Goal: Task Accomplishment & Management: Manage account settings

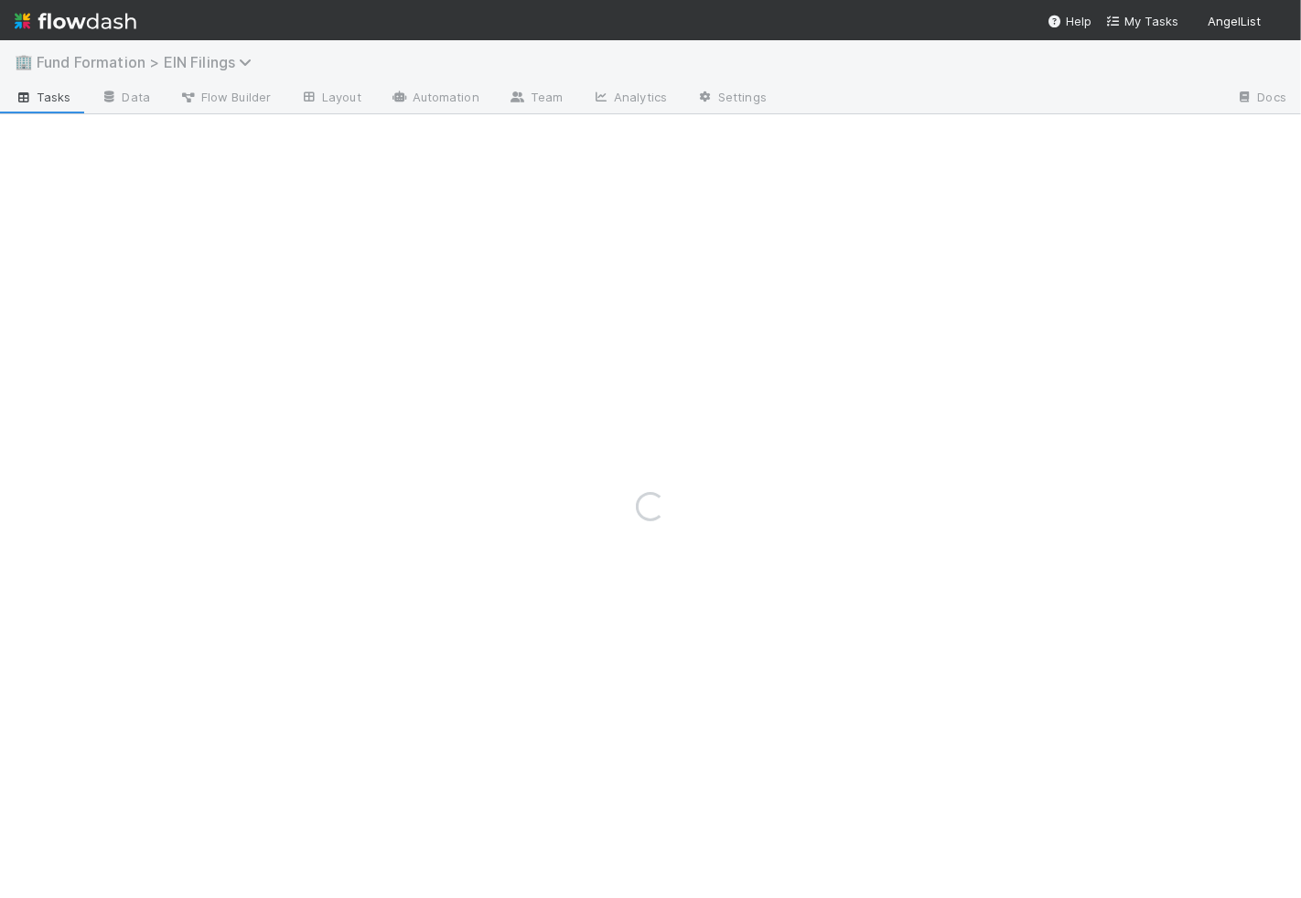
click at [118, 68] on span "Fund Formation > EIN Filings" at bounding box center [149, 62] width 224 height 18
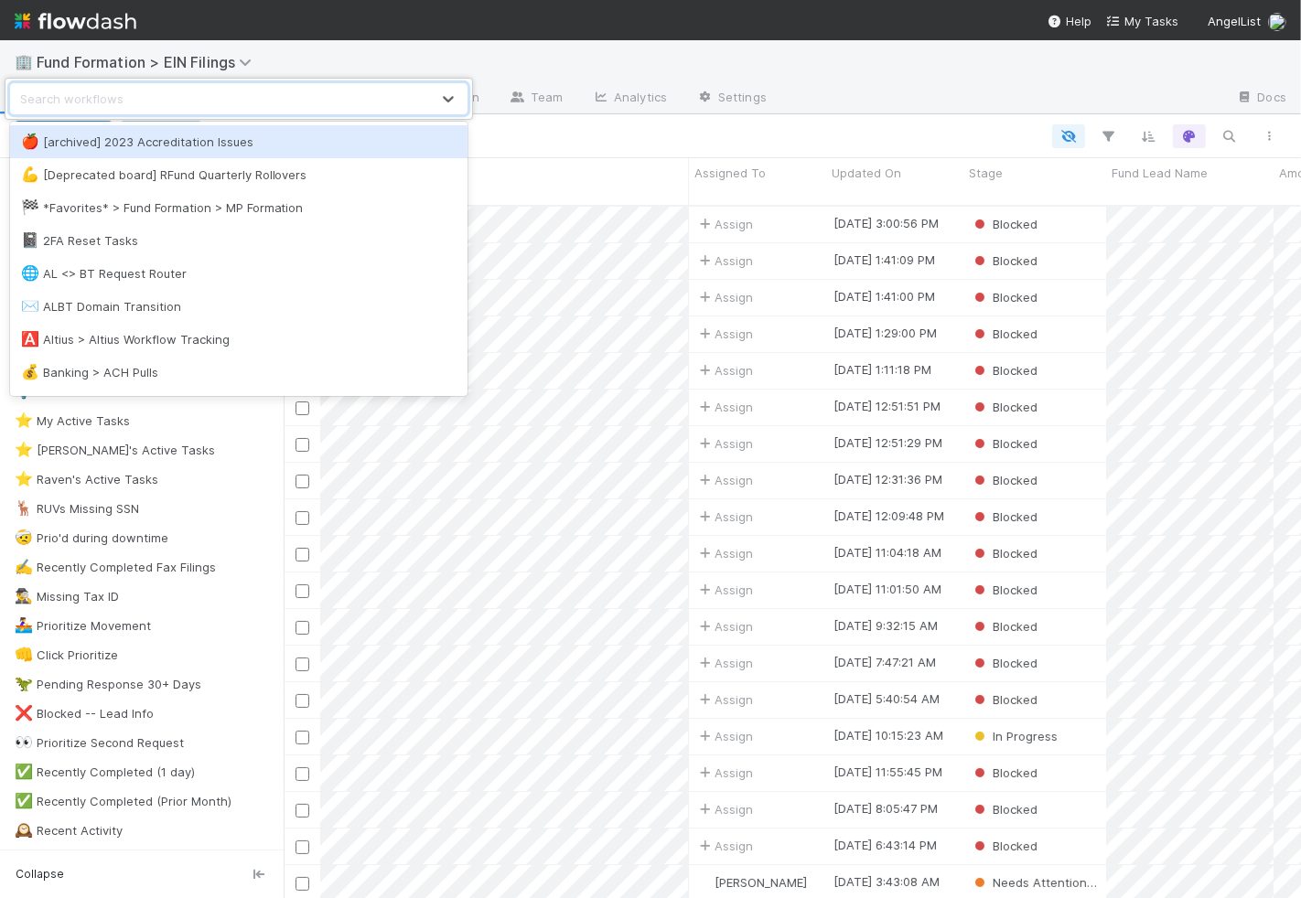
scroll to position [692, 1002]
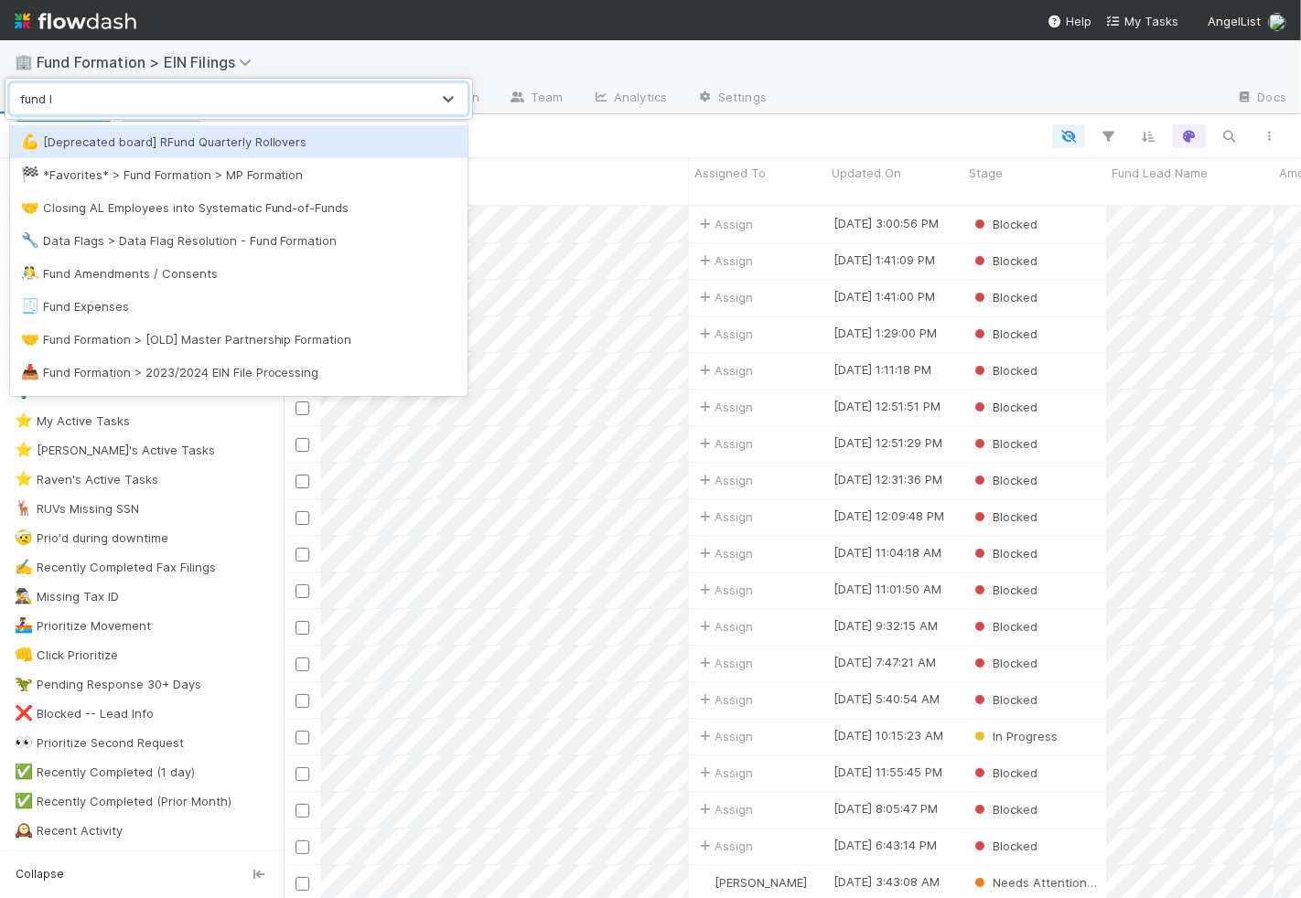
type input "fund la"
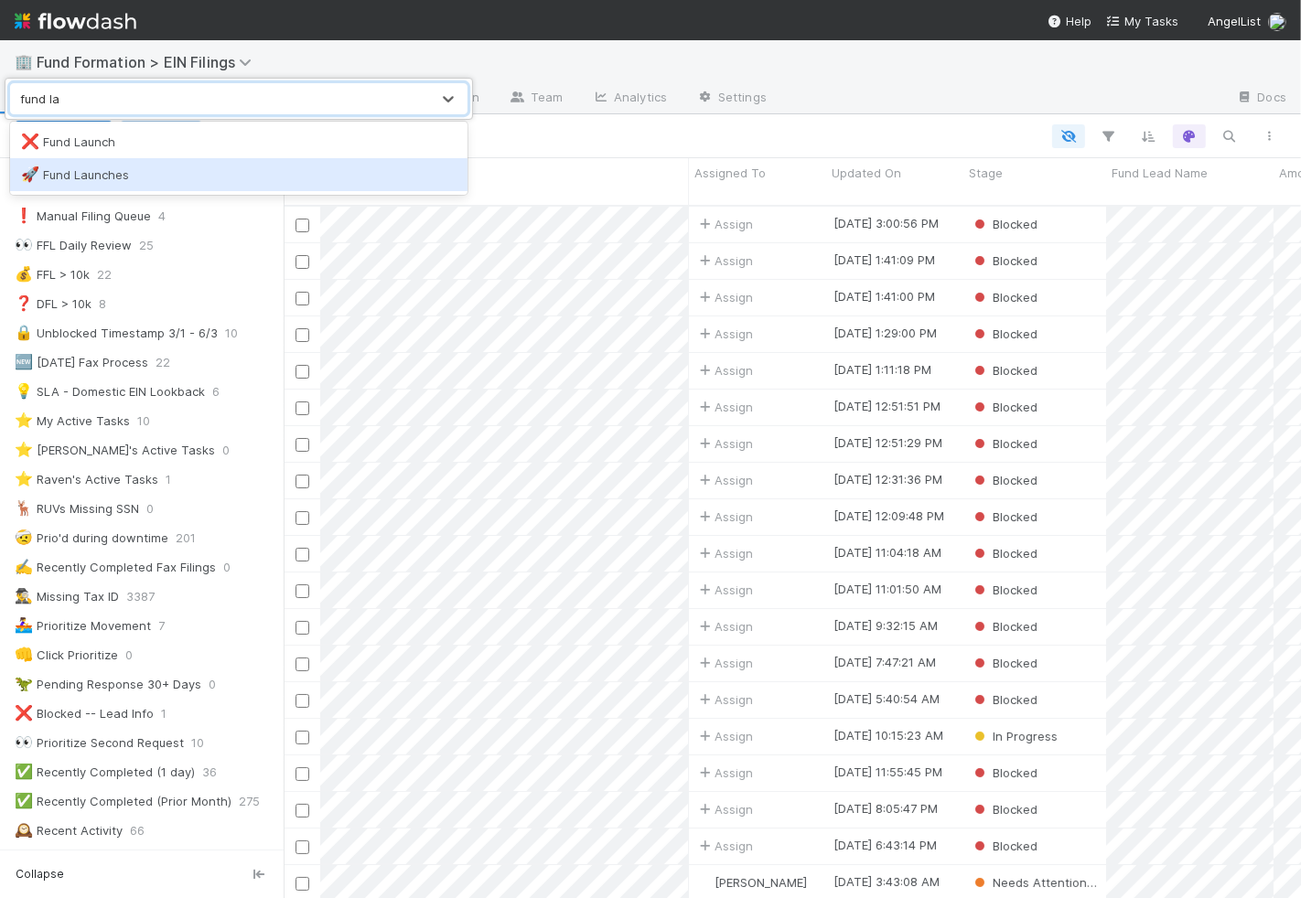
click at [173, 167] on div "🚀 Fund Launches" at bounding box center [238, 175] width 435 height 18
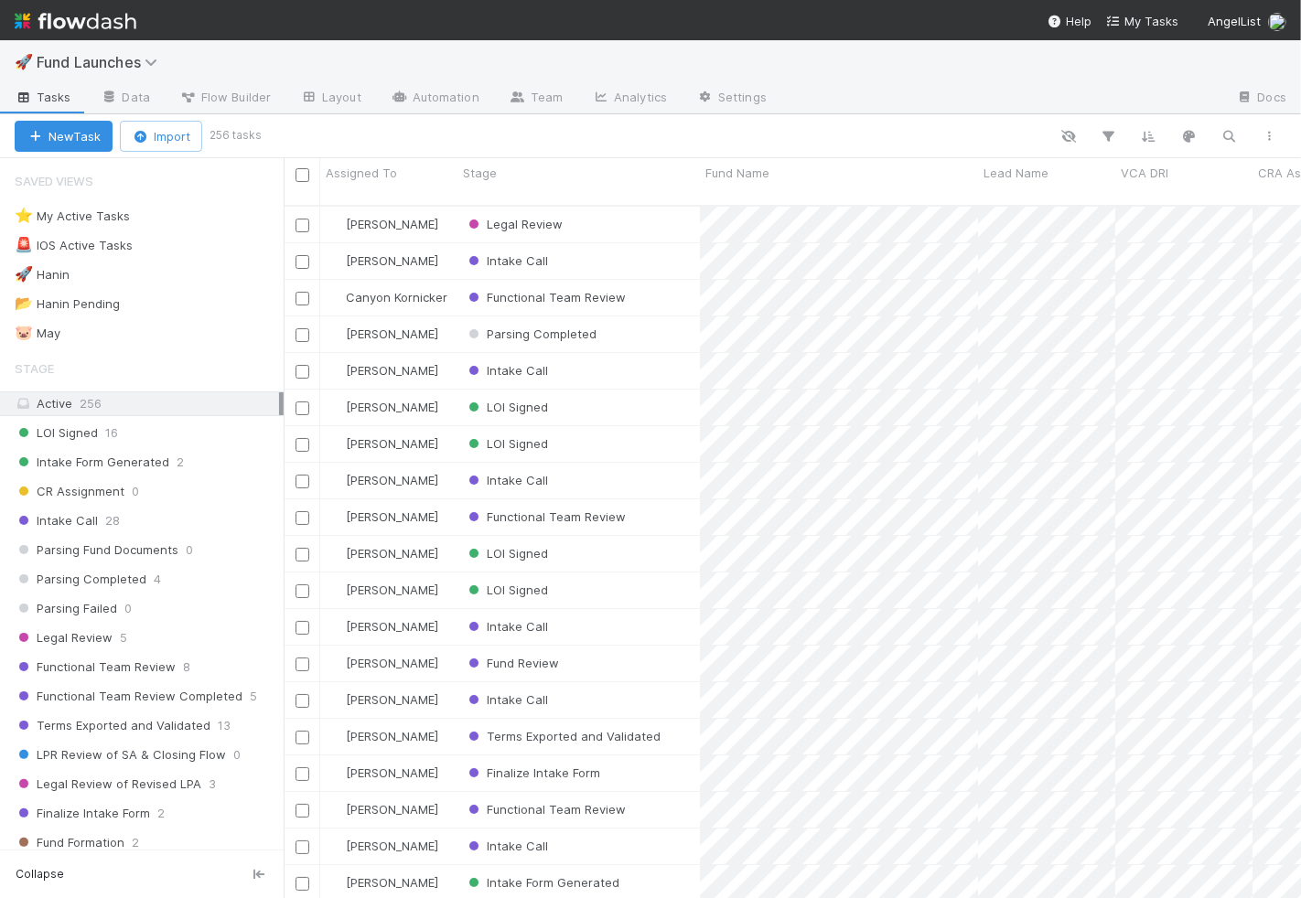
scroll to position [692, 1002]
click at [1235, 141] on icon "button" at bounding box center [1229, 136] width 18 height 16
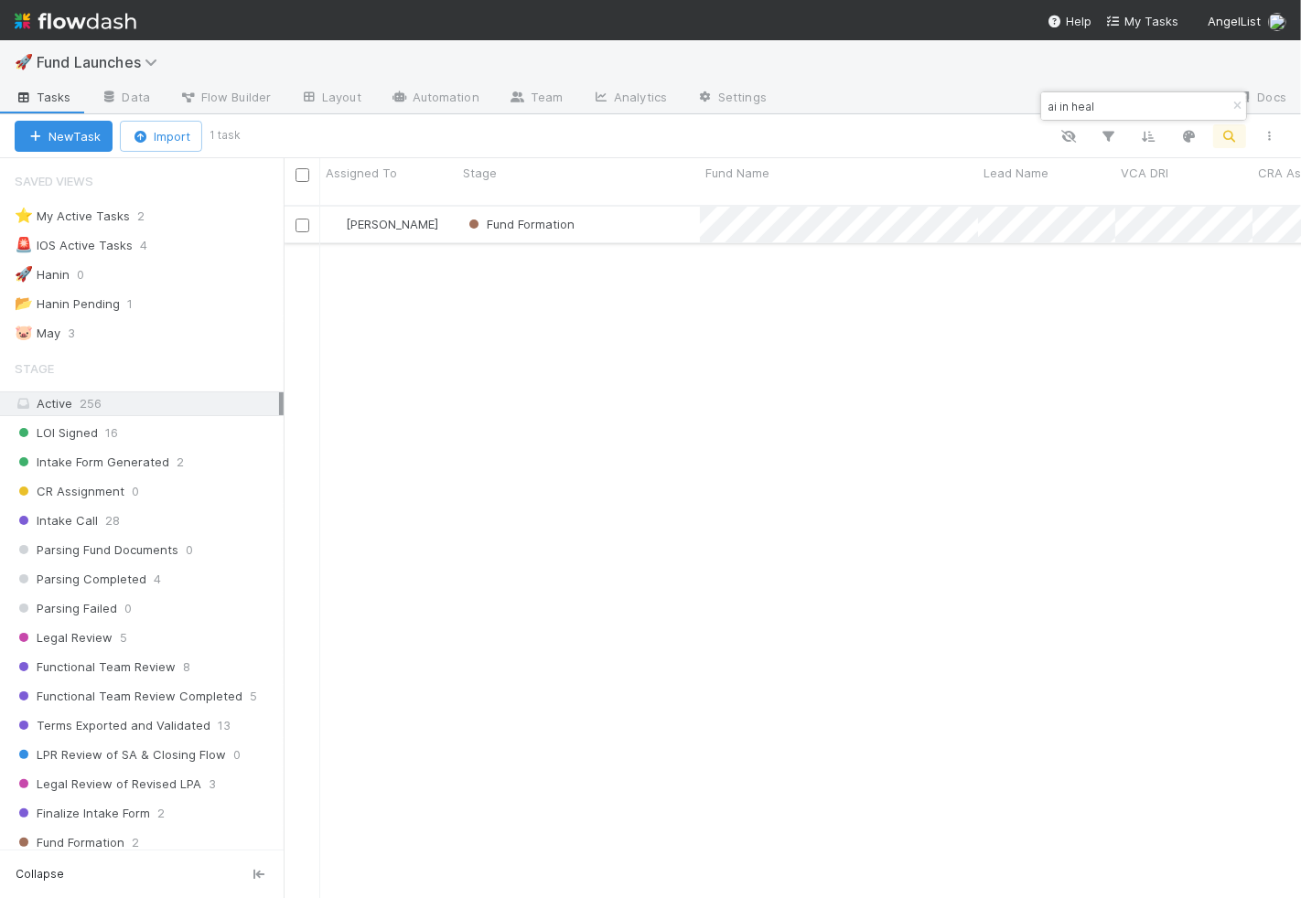
type input "ai in heal"
click at [609, 214] on div "Fund Formation" at bounding box center [578, 225] width 242 height 36
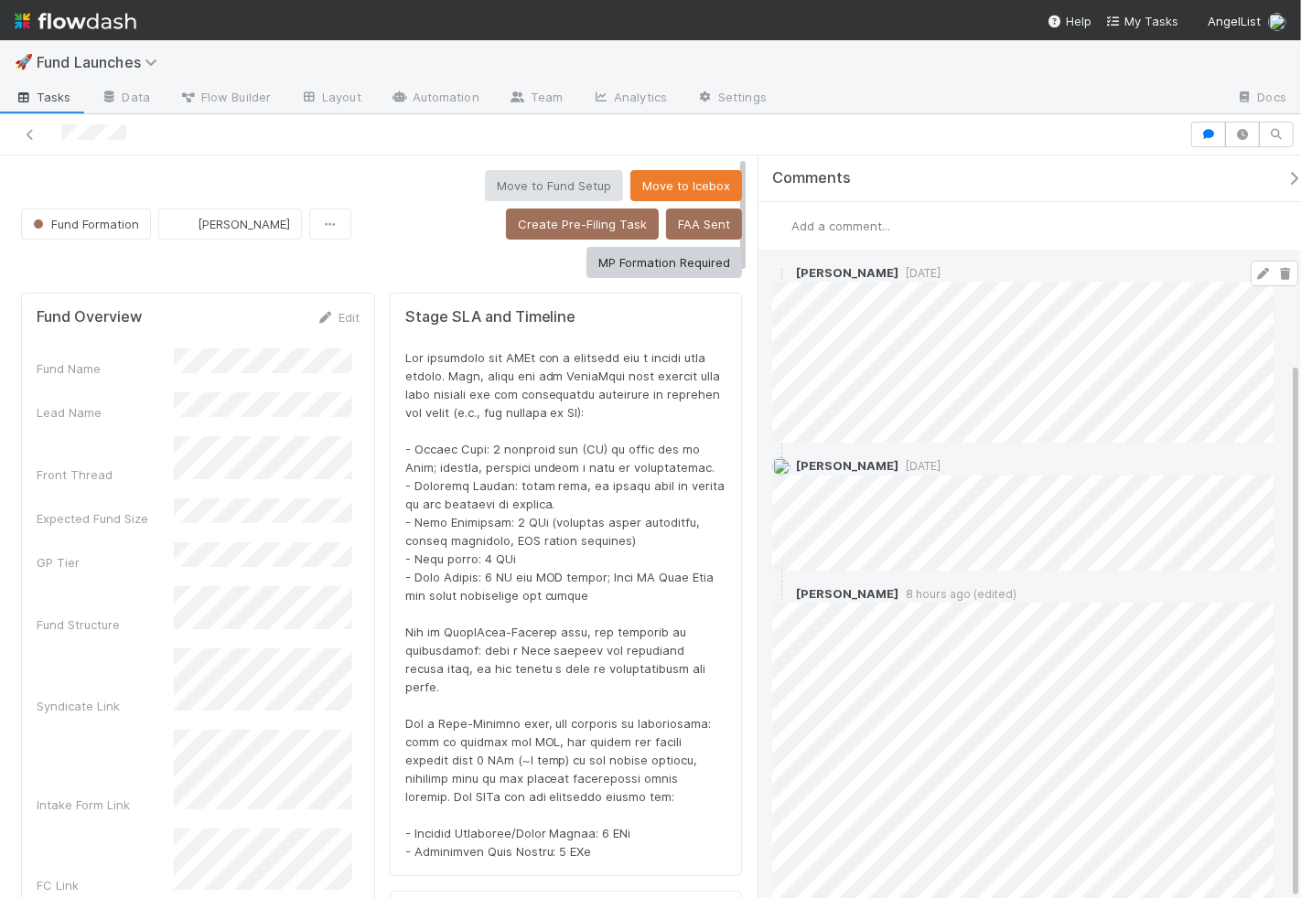
scroll to position [285, 0]
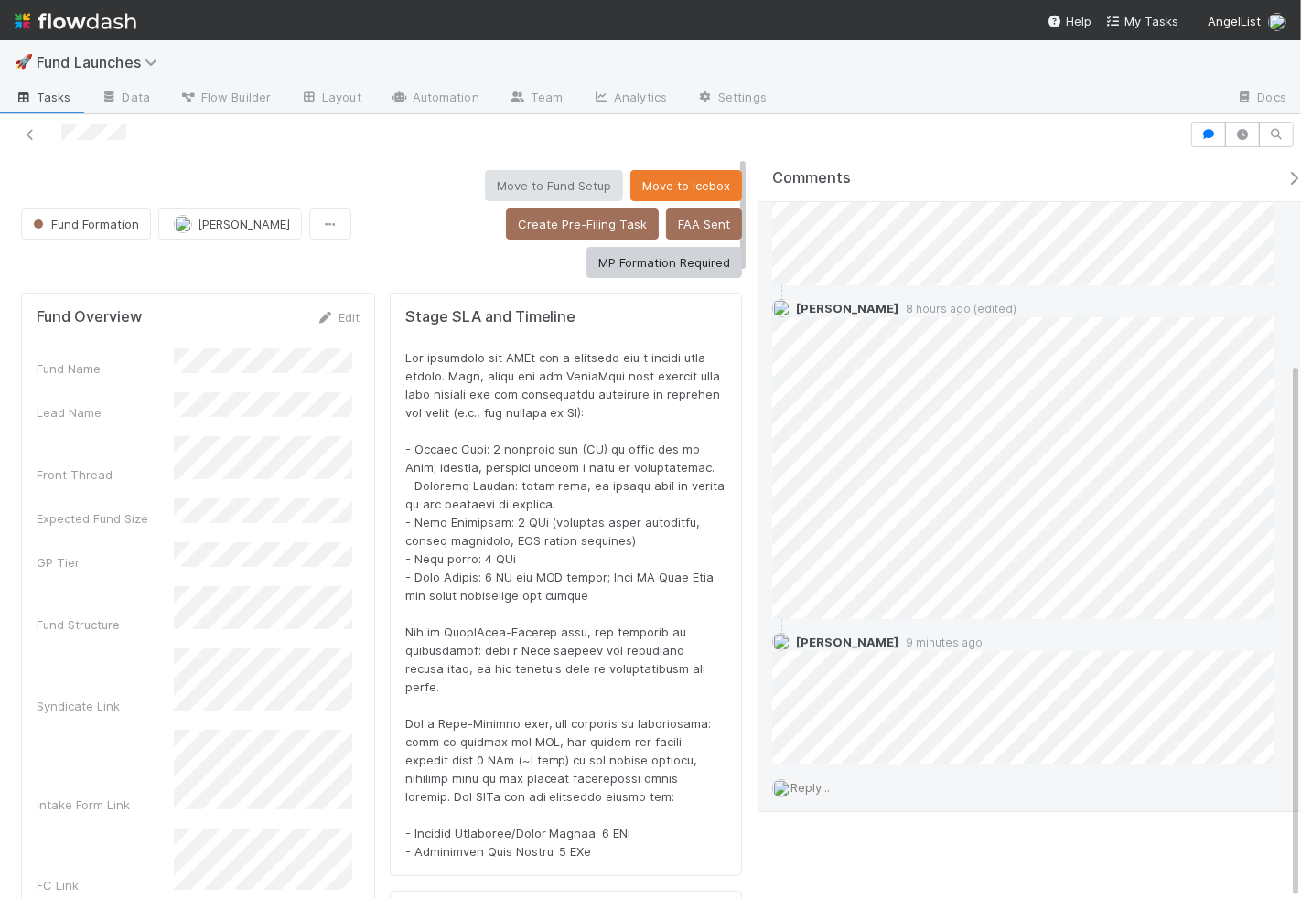
click at [827, 780] on span "Reply..." at bounding box center [809, 787] width 39 height 15
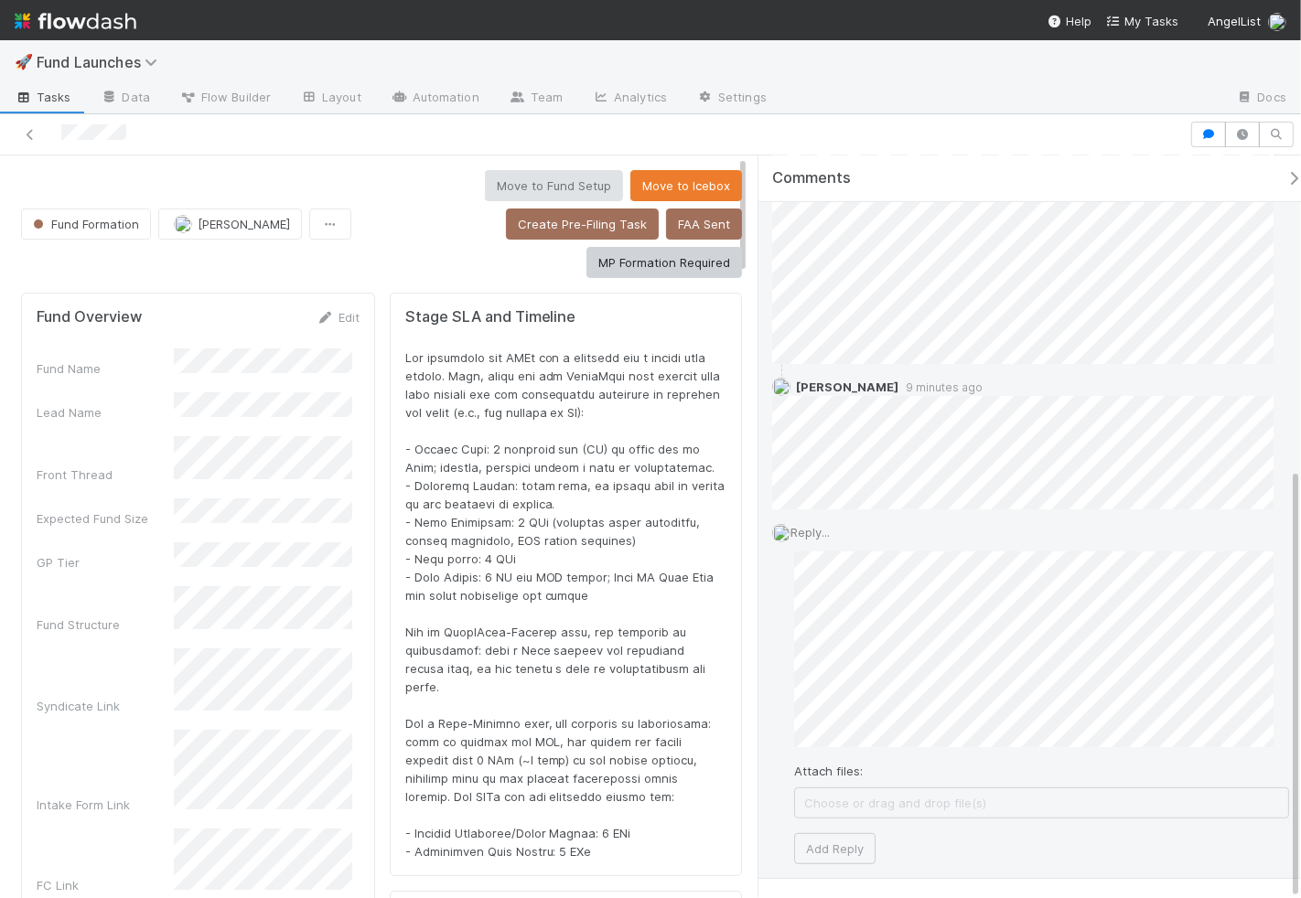
scroll to position [606, 0]
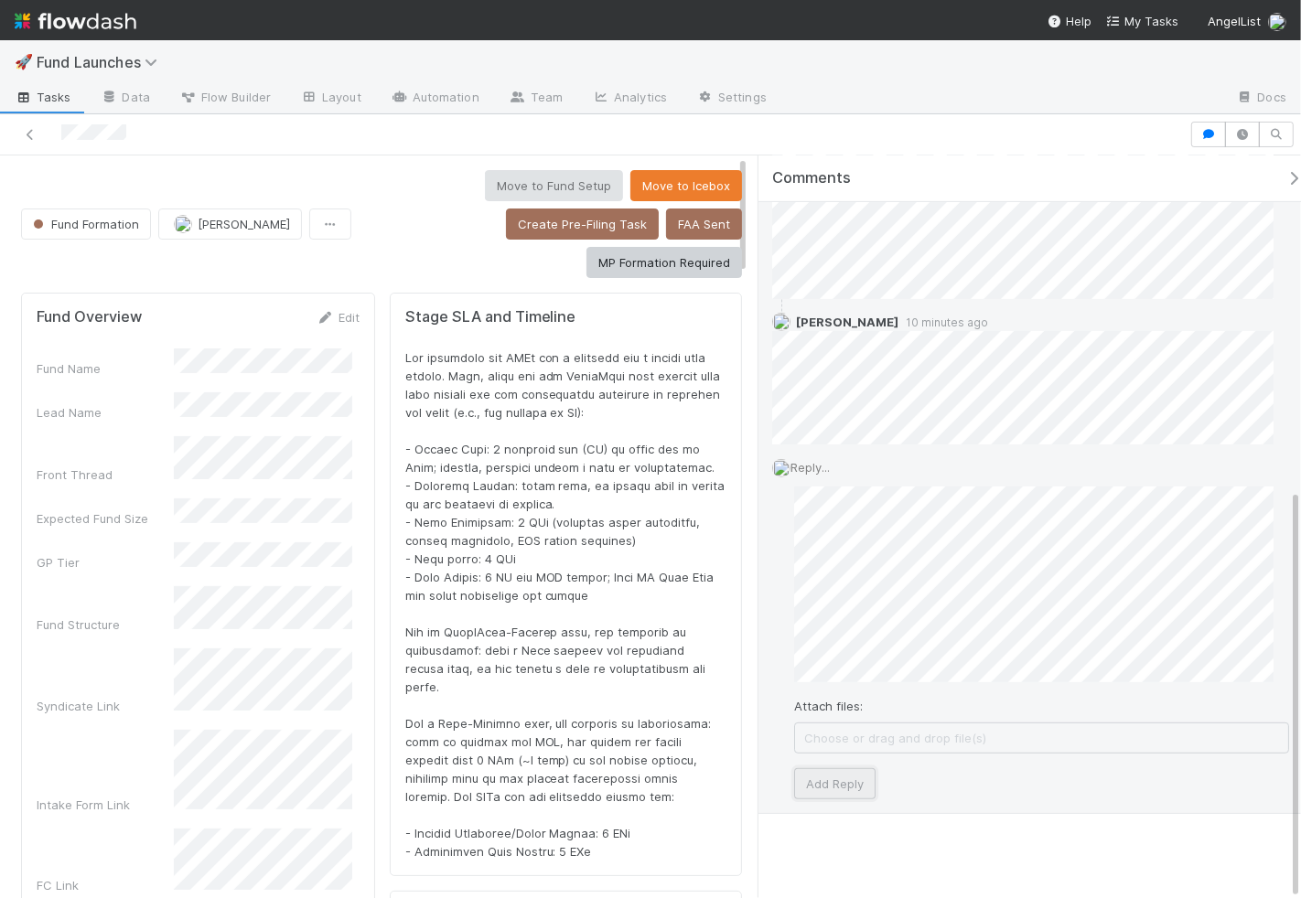
click at [817, 768] on button "Add Reply" at bounding box center [834, 783] width 81 height 31
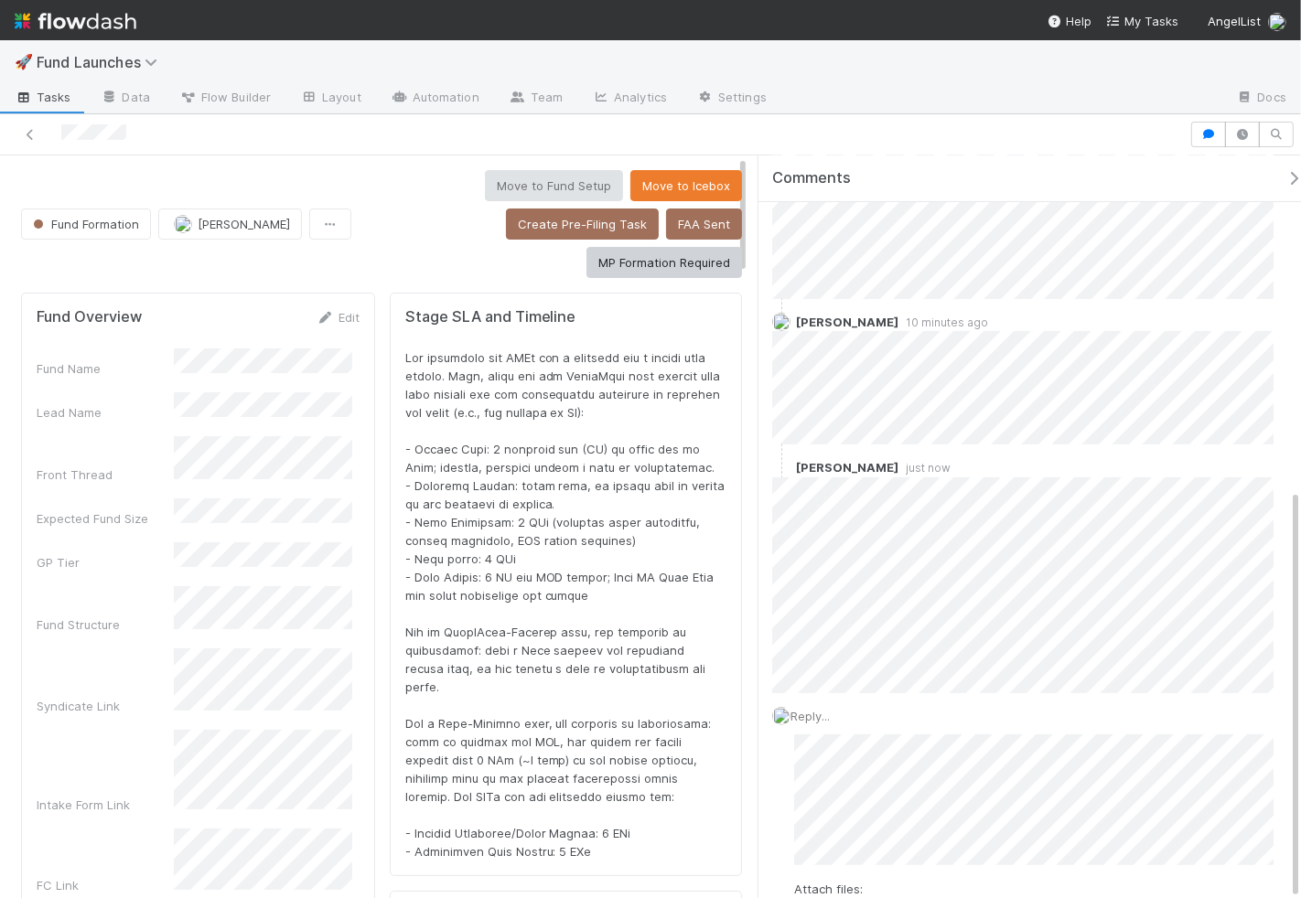
scroll to position [533, 0]
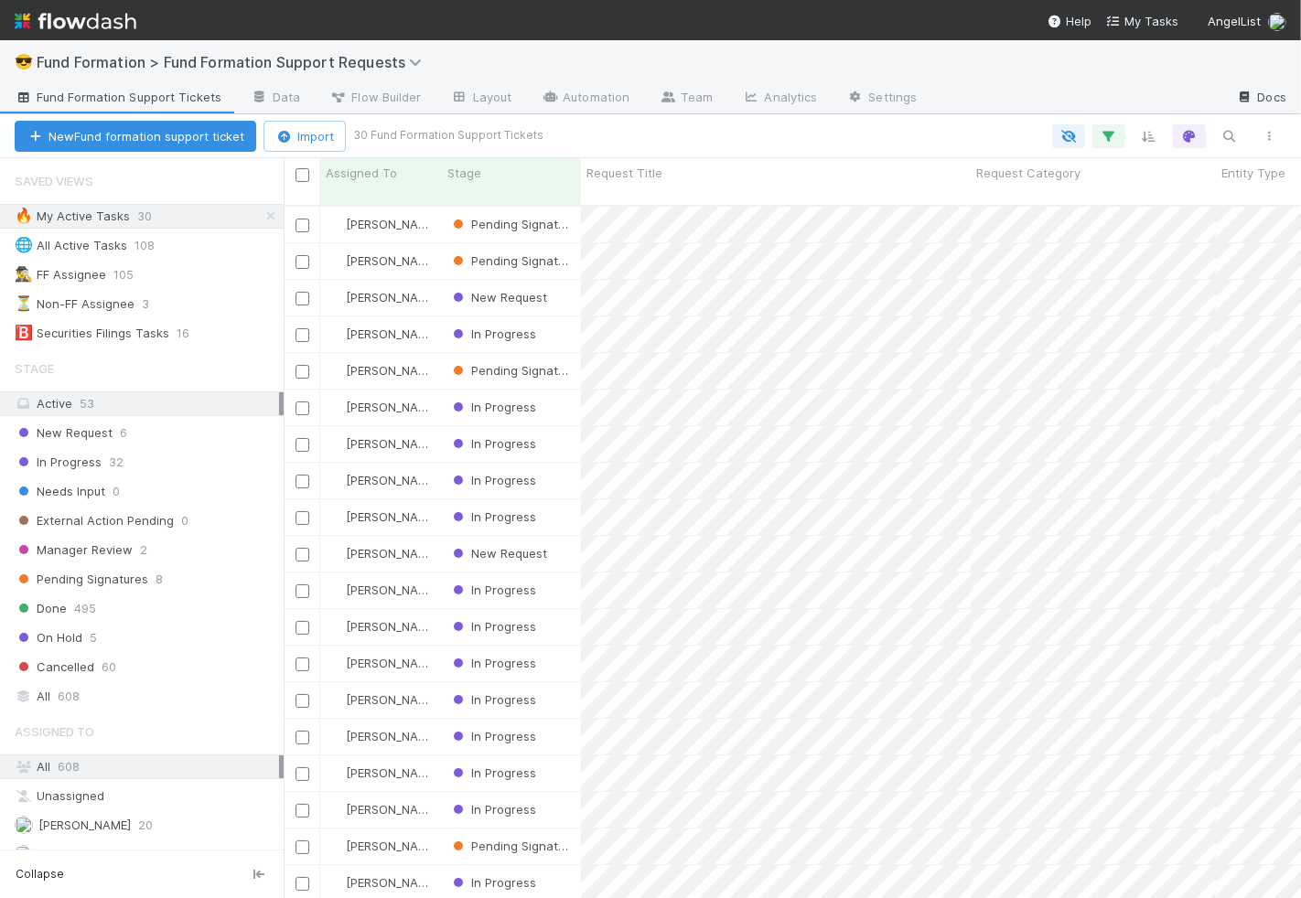
scroll to position [692, 1002]
click at [1236, 132] on icon "button" at bounding box center [1229, 136] width 18 height 16
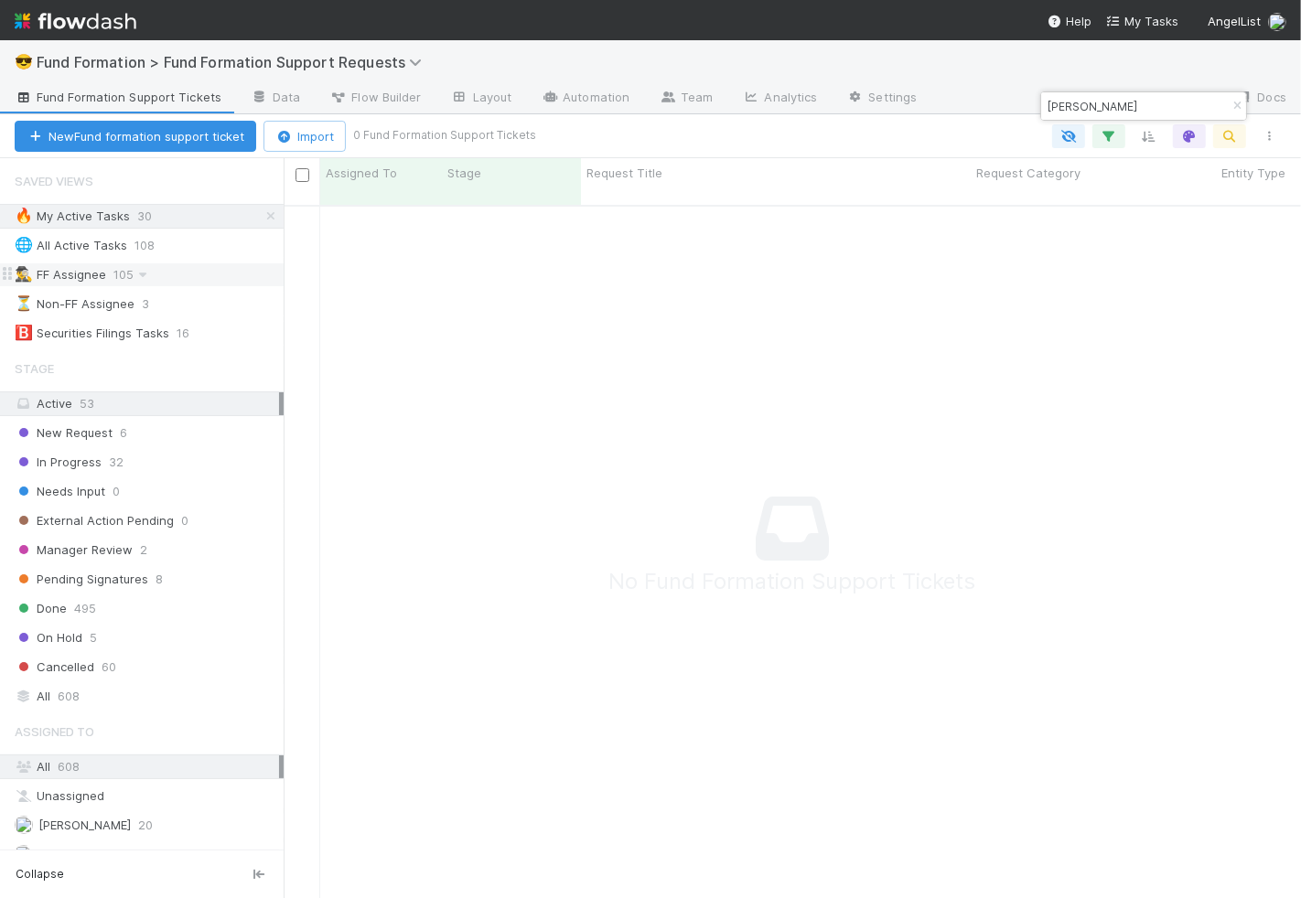
scroll to position [678, 986]
type input "[PERSON_NAME]"
click at [262, 216] on icon at bounding box center [271, 216] width 18 height 12
click at [179, 685] on div "All 608" at bounding box center [147, 696] width 264 height 23
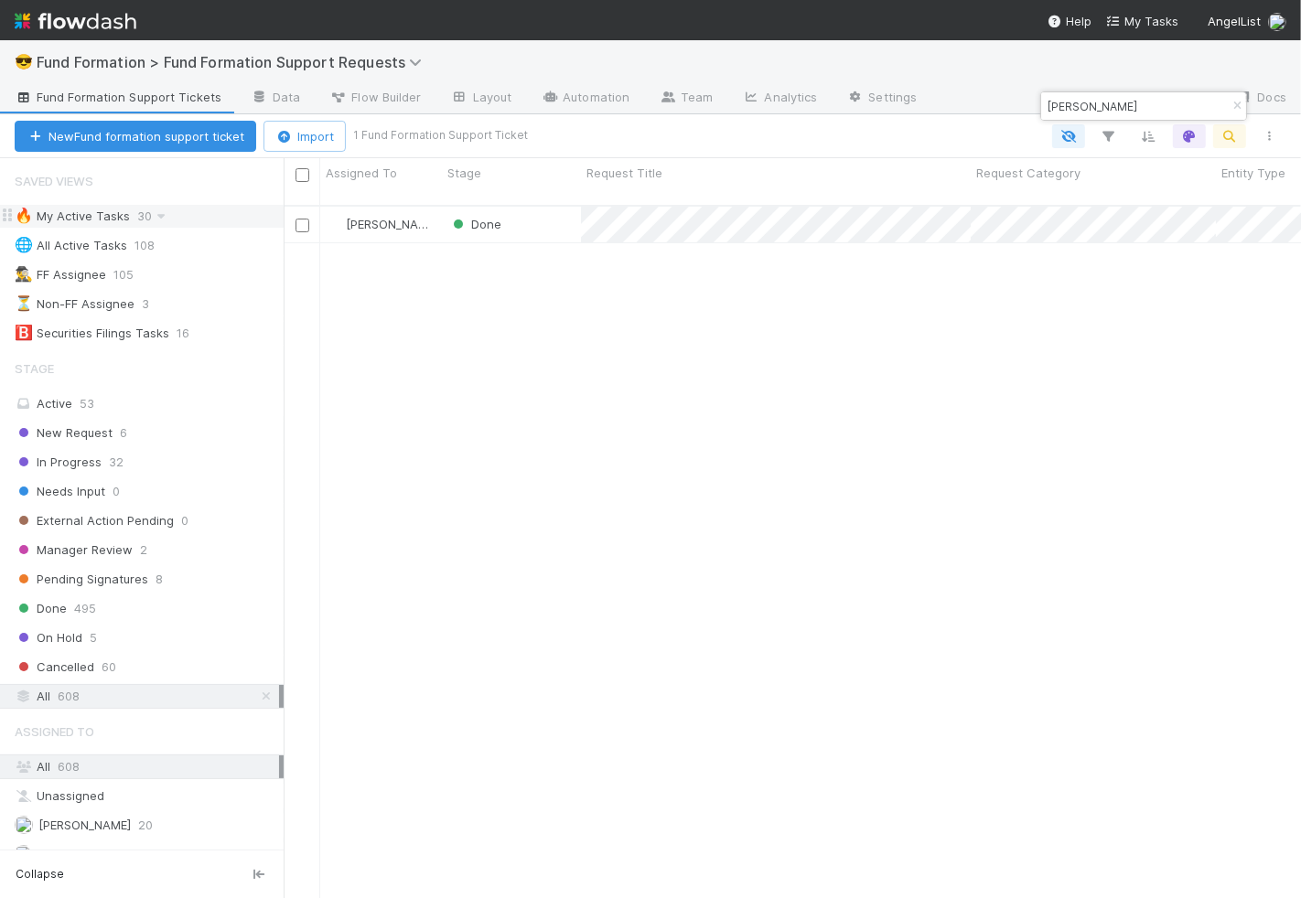
scroll to position [692, 1002]
click at [556, 222] on div "Done" at bounding box center [511, 225] width 139 height 36
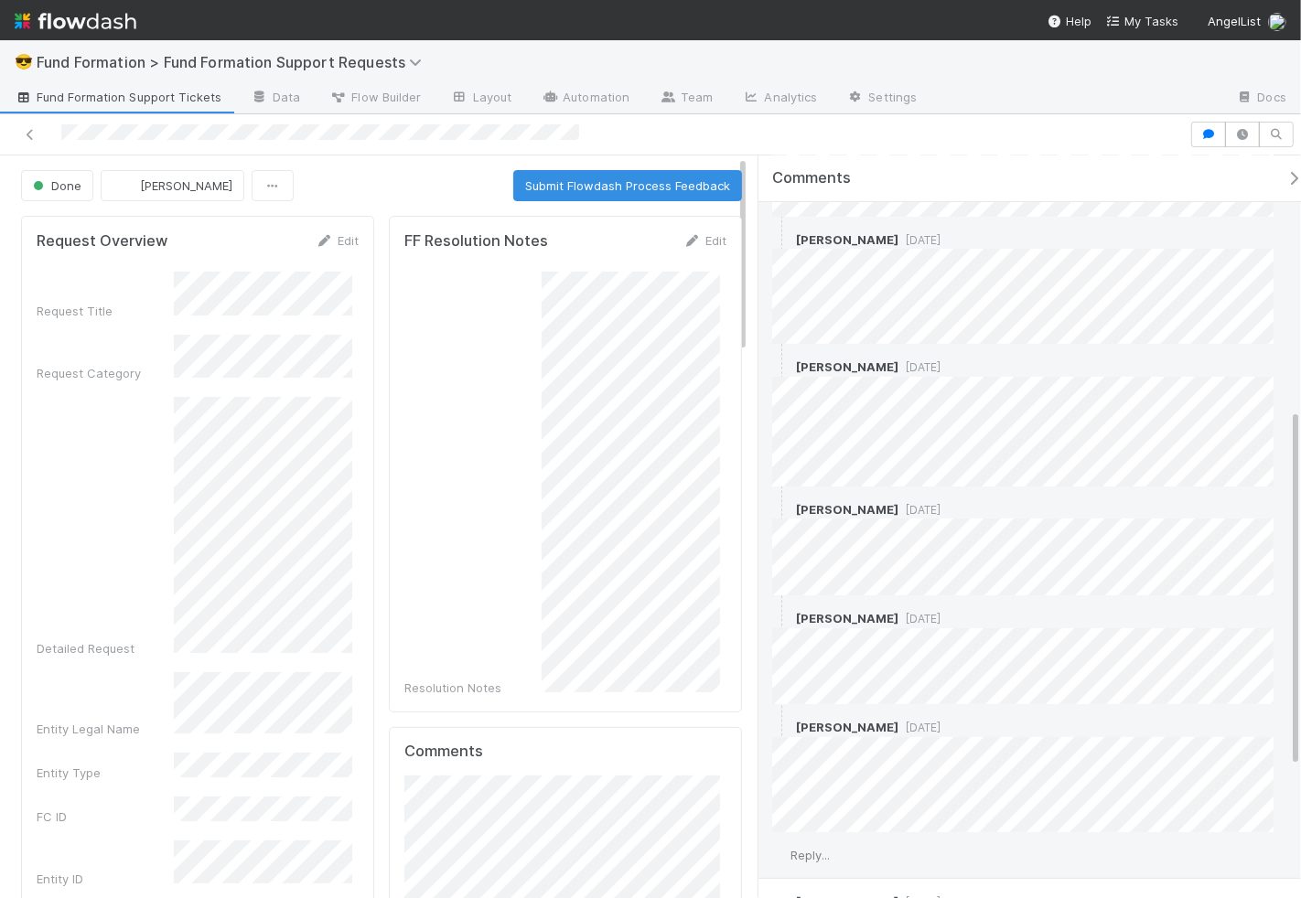
scroll to position [660, 0]
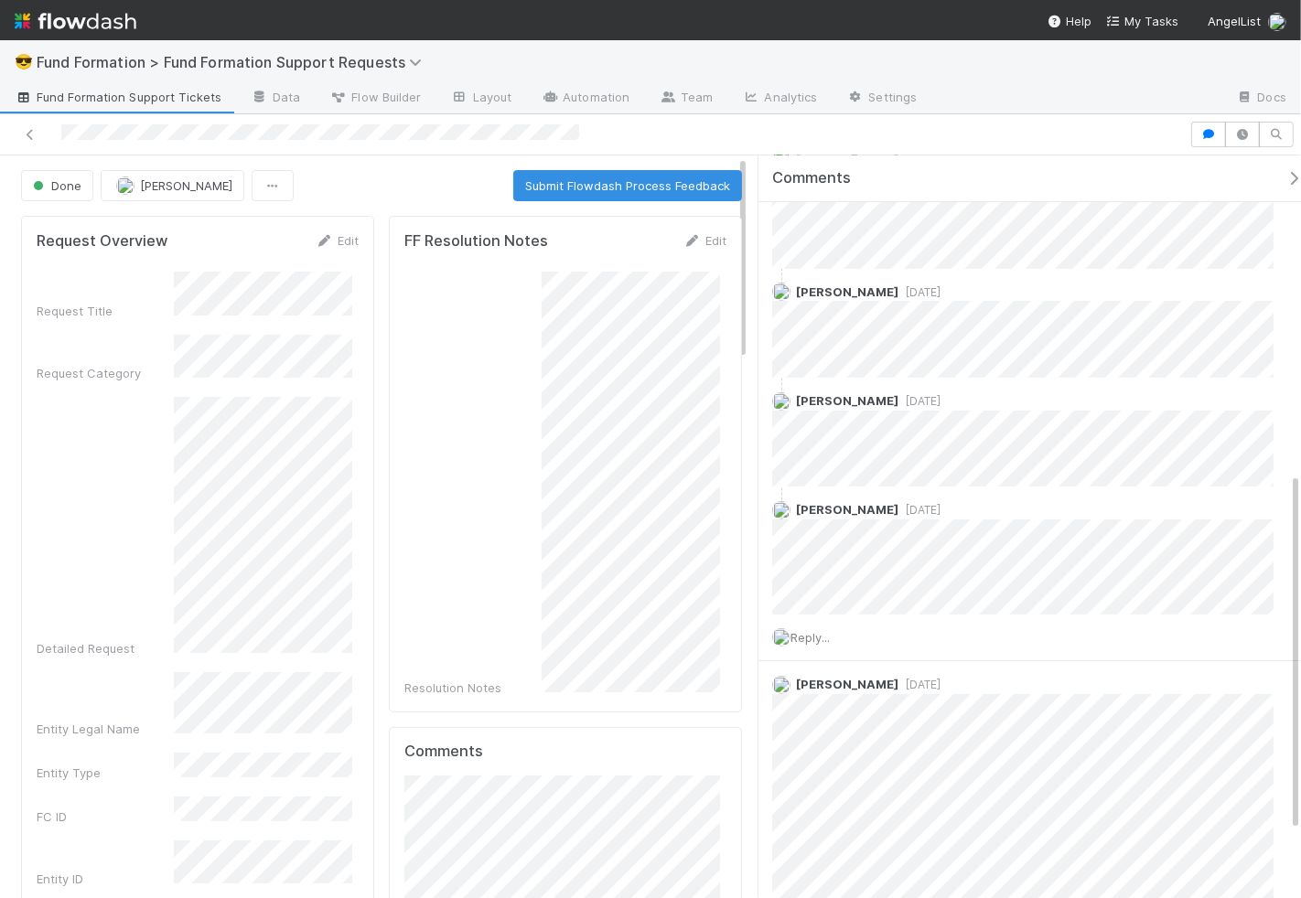
click at [114, 99] on span "Fund Formation Support Tickets" at bounding box center [118, 97] width 207 height 18
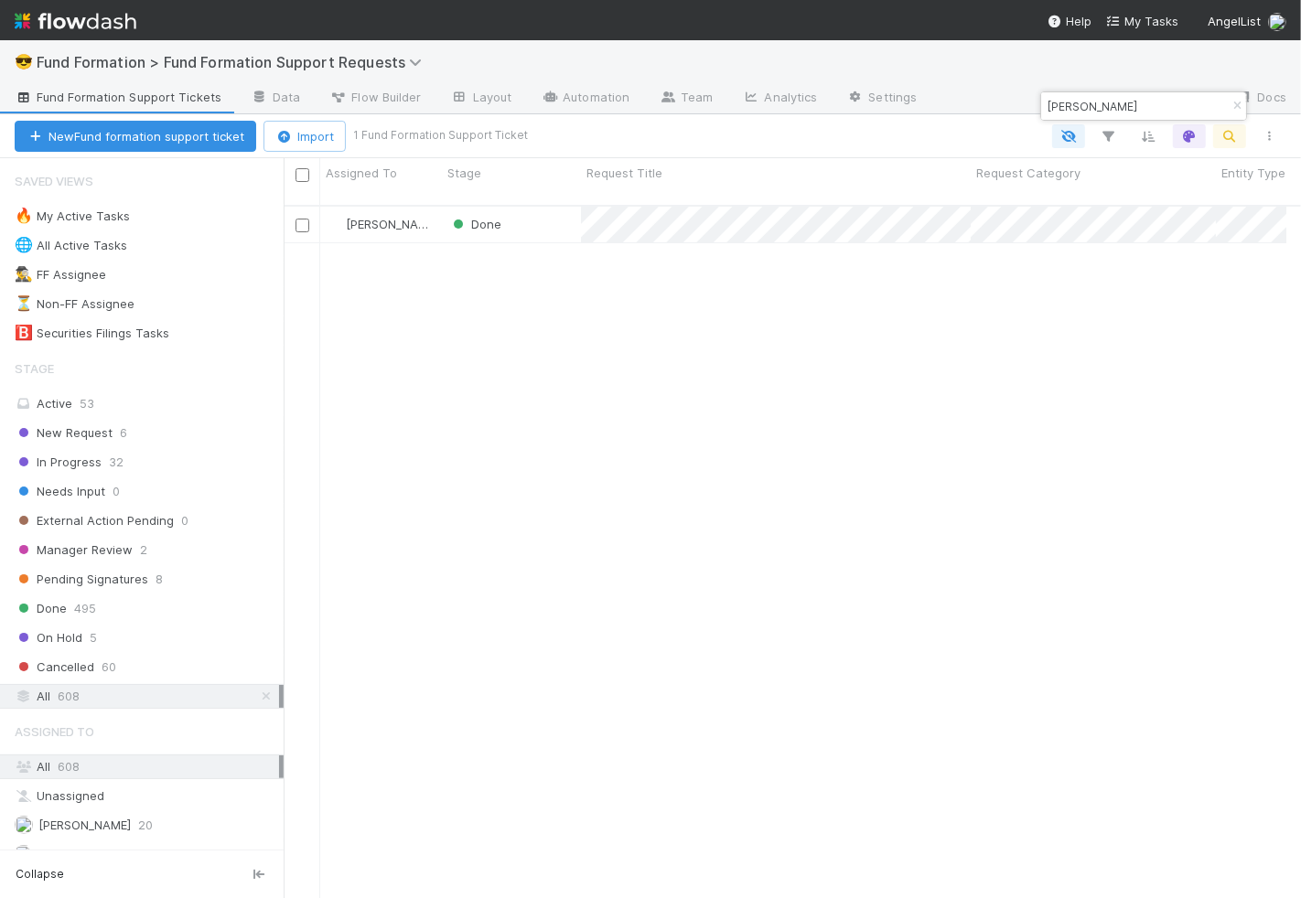
scroll to position [16, 16]
click at [186, 207] on div "🔥 My Active Tasks 30" at bounding box center [149, 216] width 269 height 23
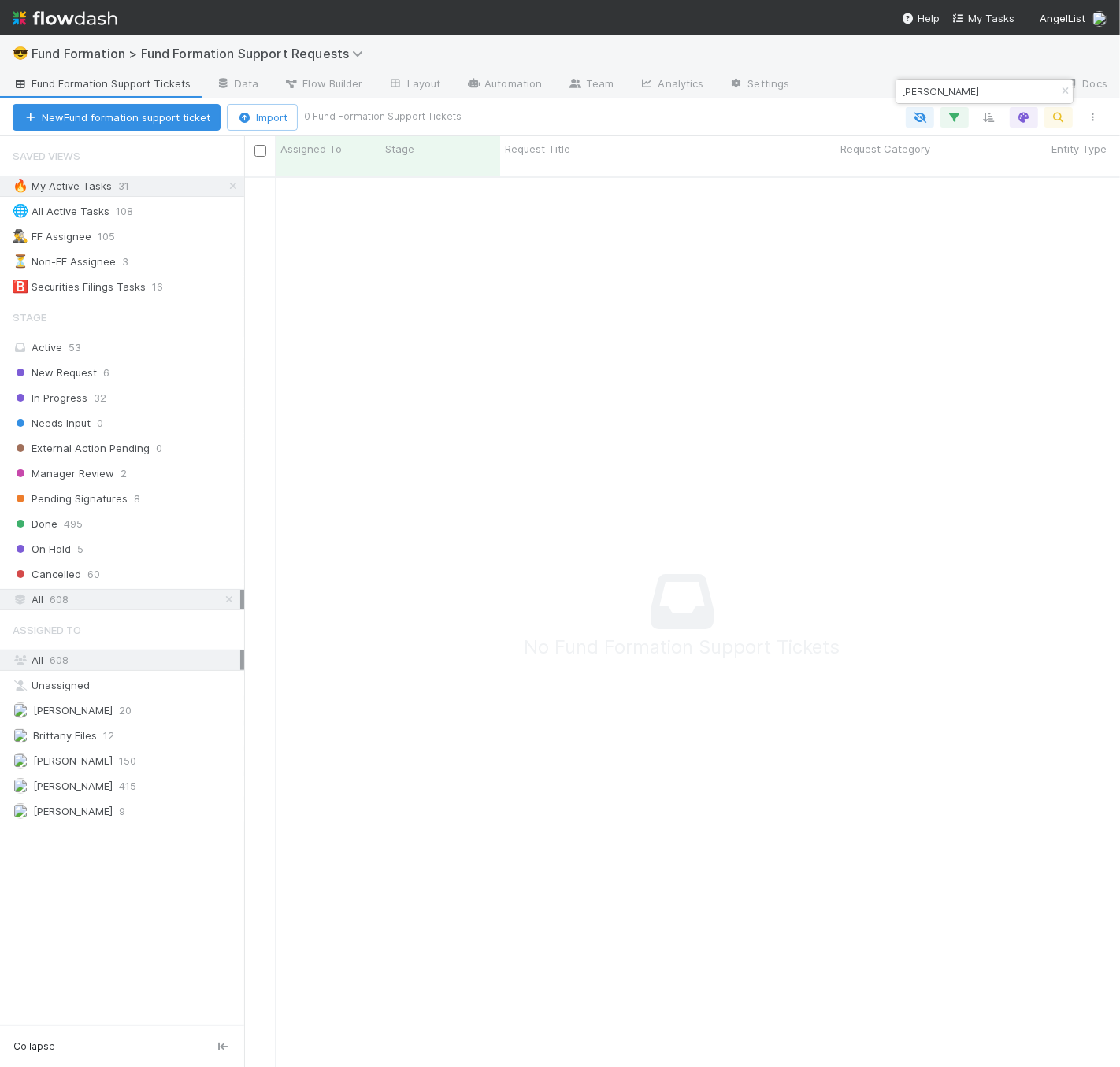
scroll to position [877, 849]
click at [188, 59] on span "Fund Formation > Fund Formation Support Requests" at bounding box center [201, 53] width 339 height 16
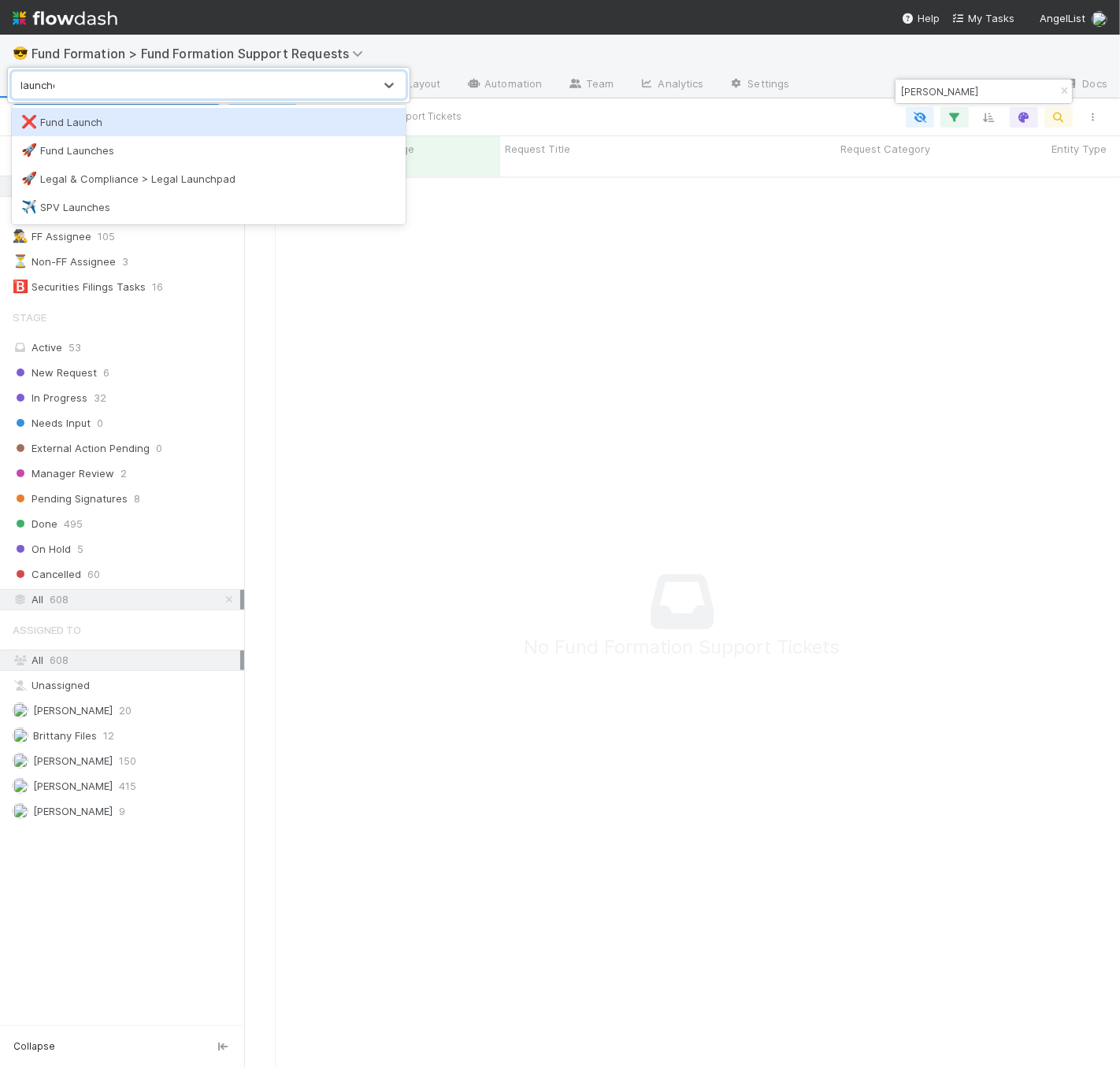
type input "launches"
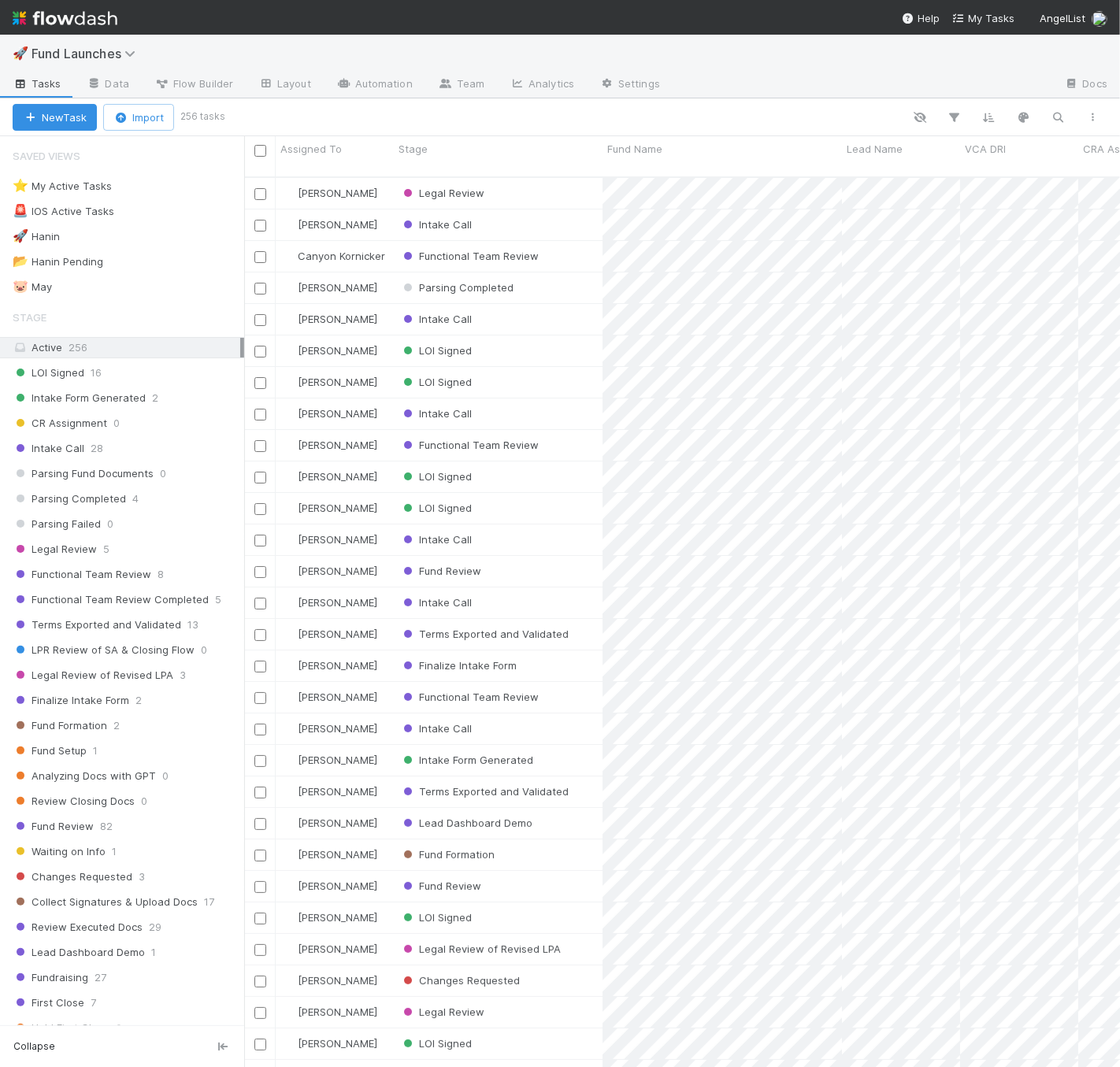
scroll to position [890, 863]
click at [91, 189] on div "⭐ My Active Tasks" at bounding box center [62, 186] width 99 height 20
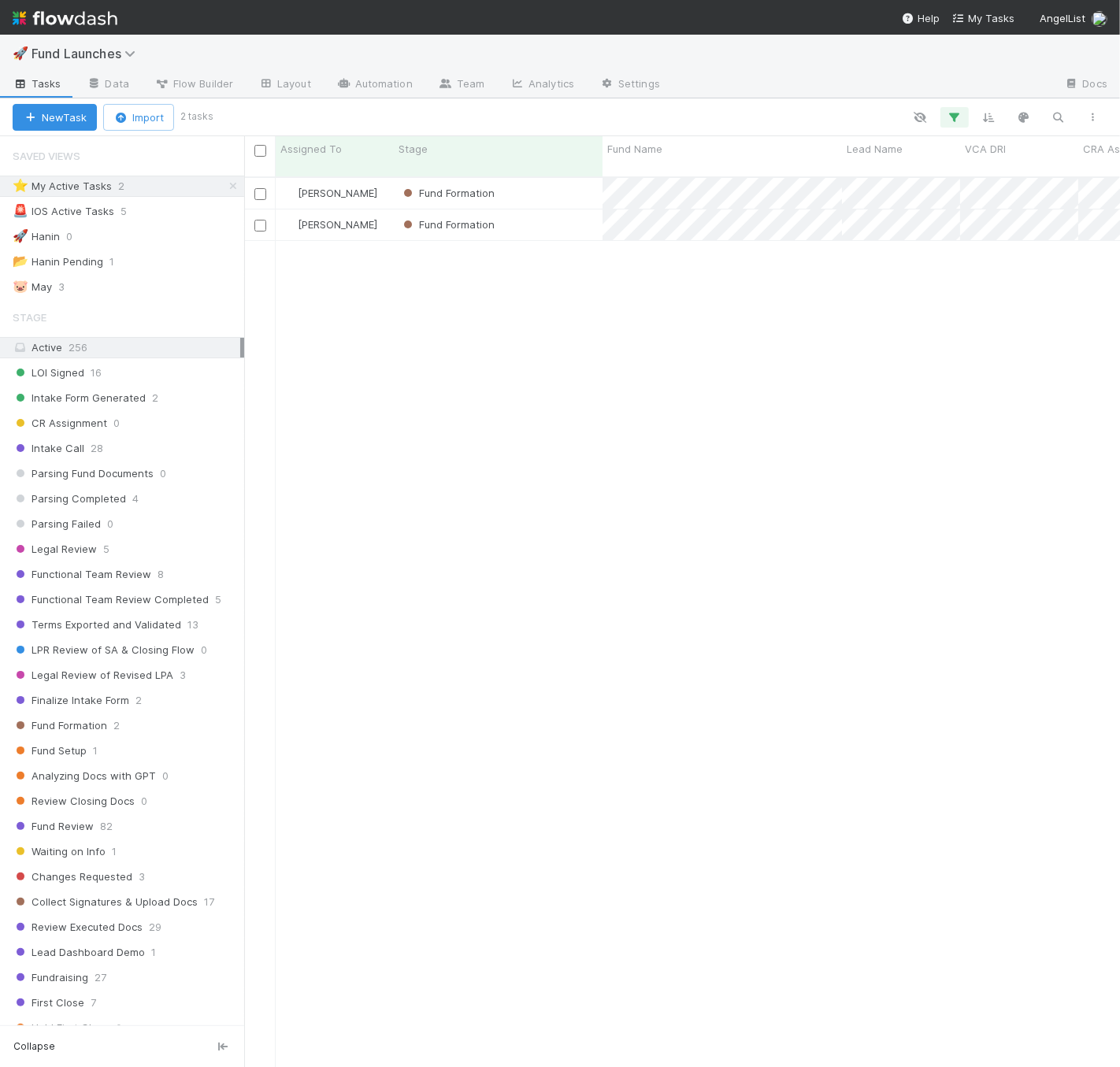
scroll to position [890, 863]
click at [573, 178] on div "Fund Formation" at bounding box center [498, 194] width 208 height 31
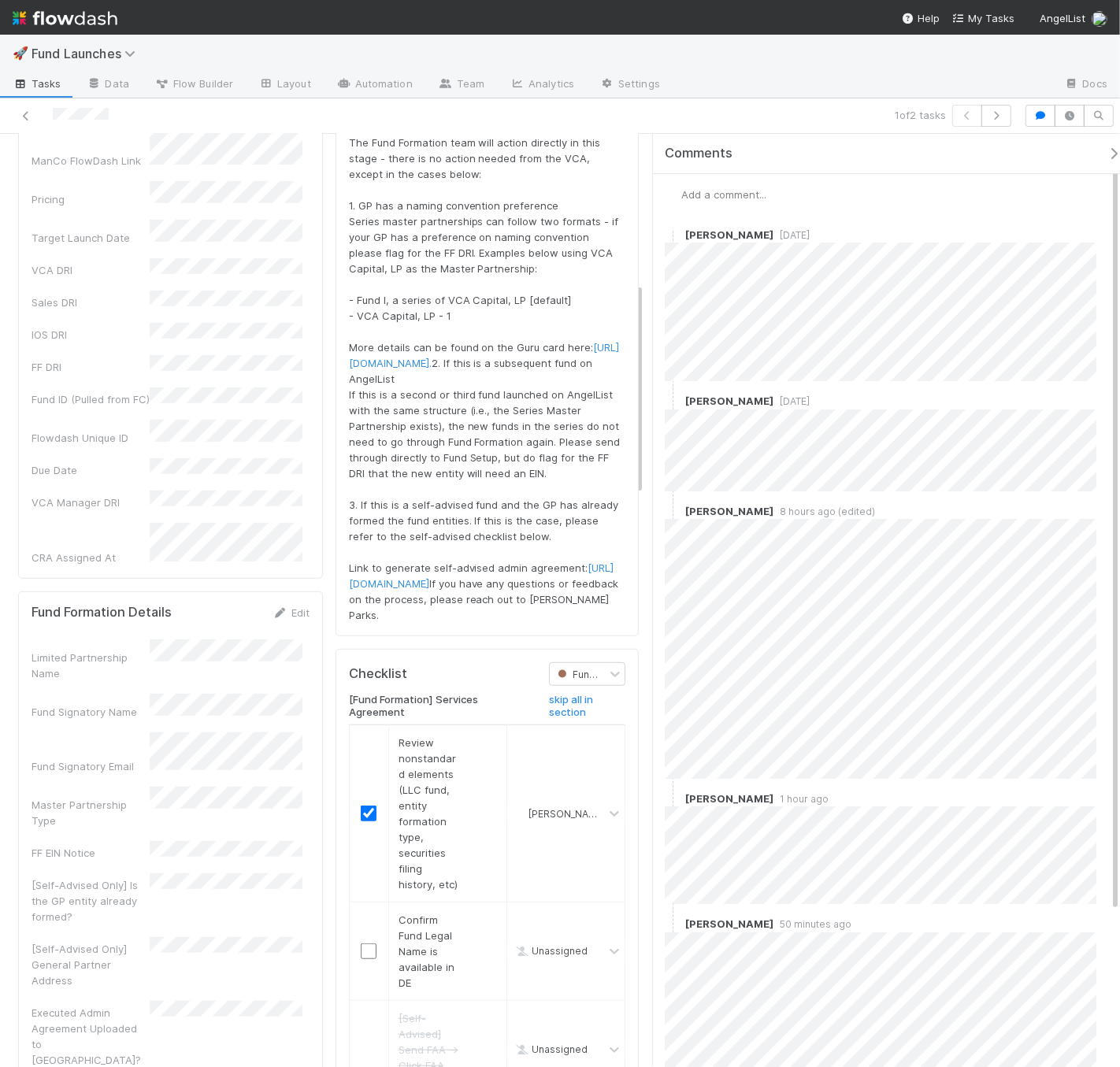
scroll to position [689, 0]
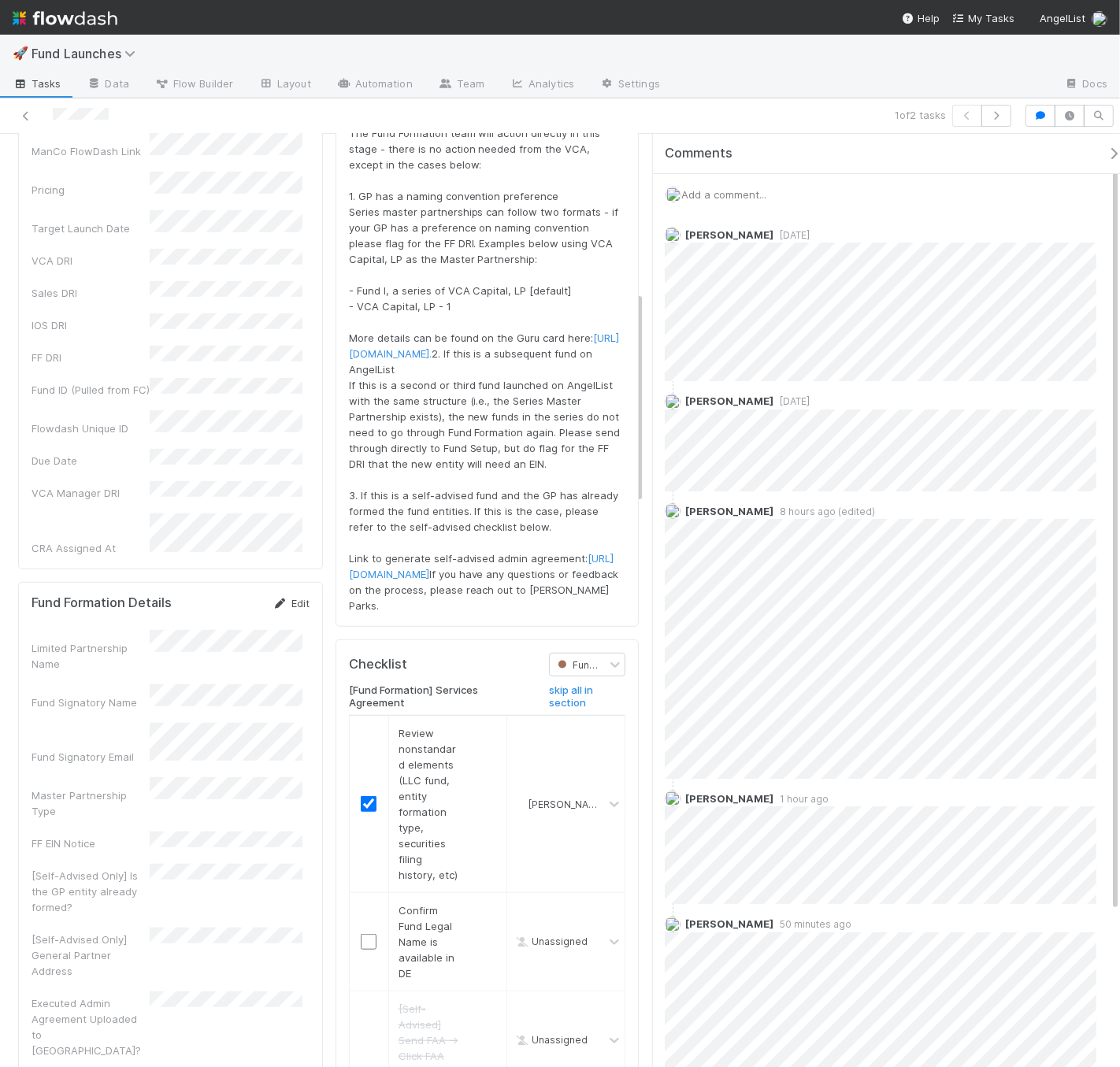
click at [275, 599] on icon at bounding box center [280, 604] width 15 height 10
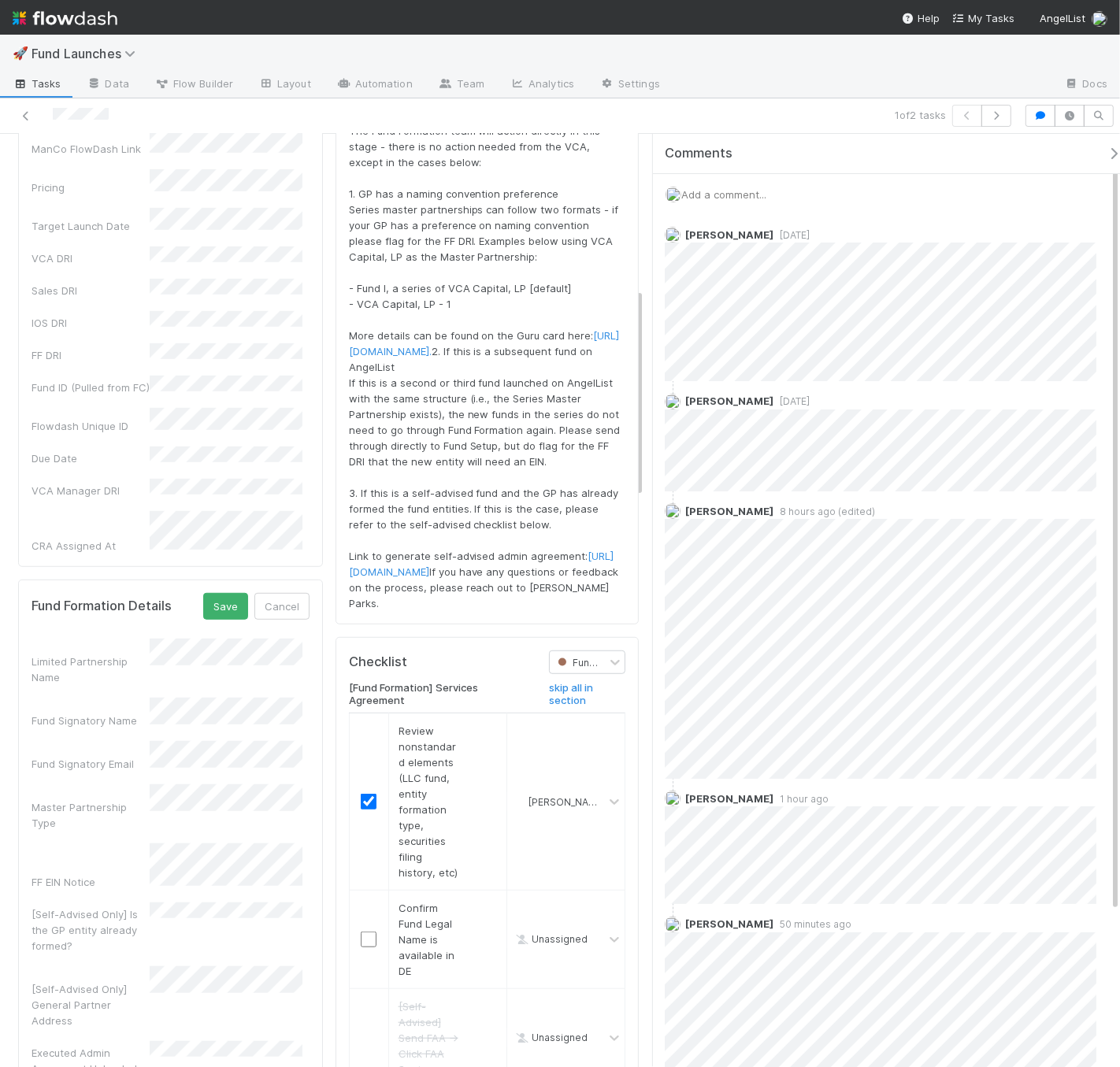
scroll to position [693, 0]
click at [235, 592] on button "Save" at bounding box center [226, 605] width 45 height 27
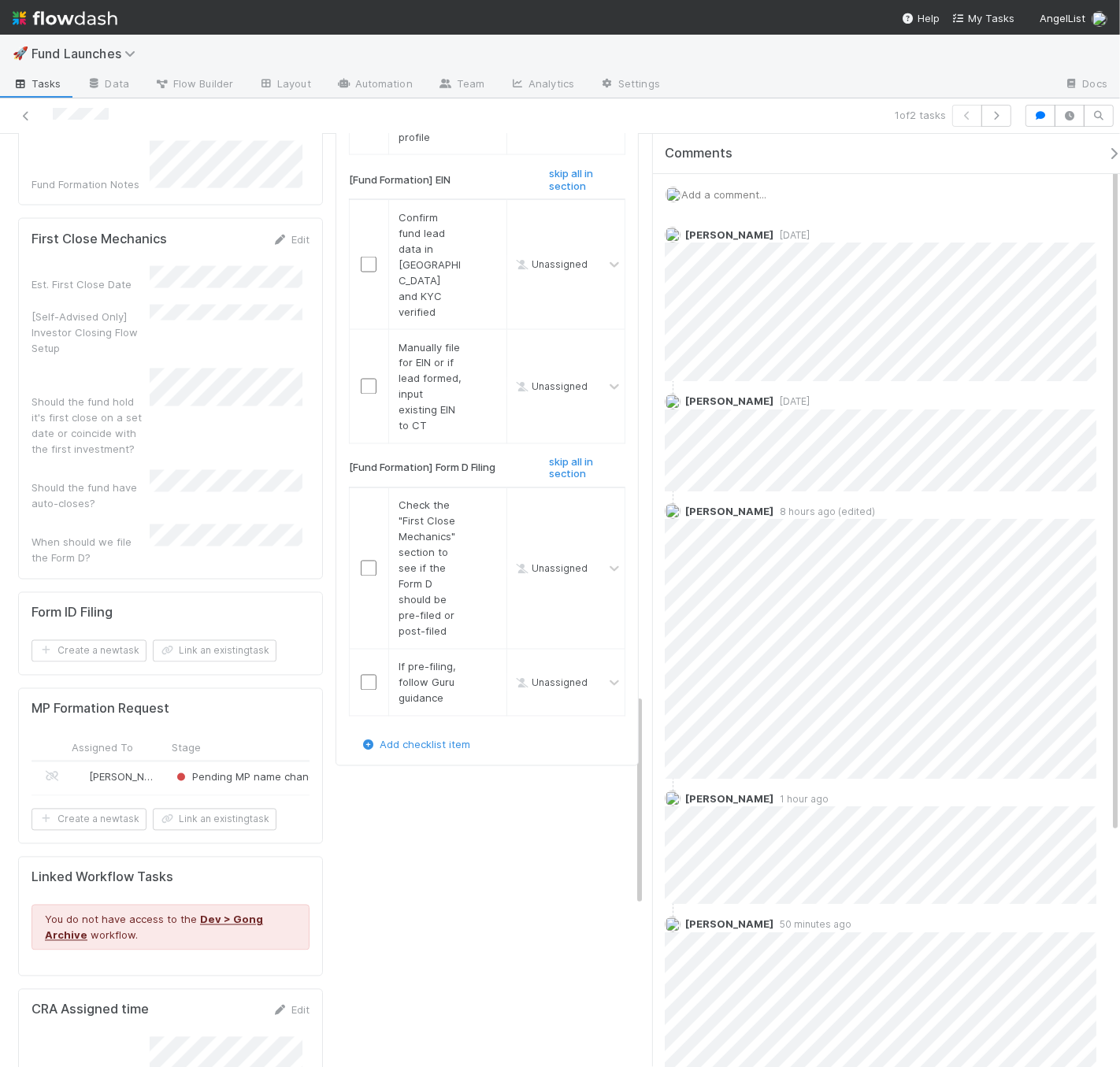
scroll to position [2281, 0]
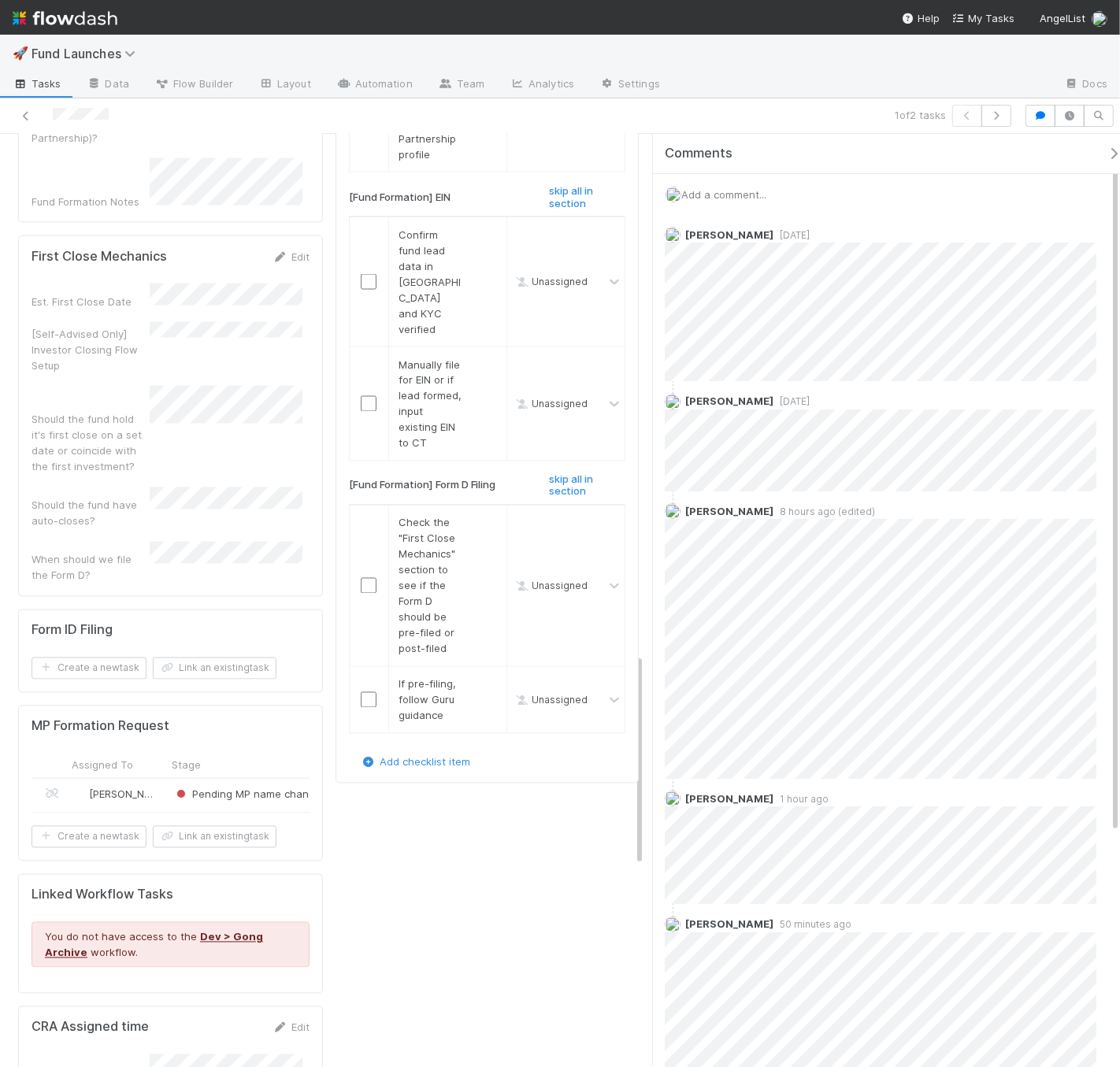
click at [158, 772] on div "[PERSON_NAME]" at bounding box center [117, 797] width 100 height 34
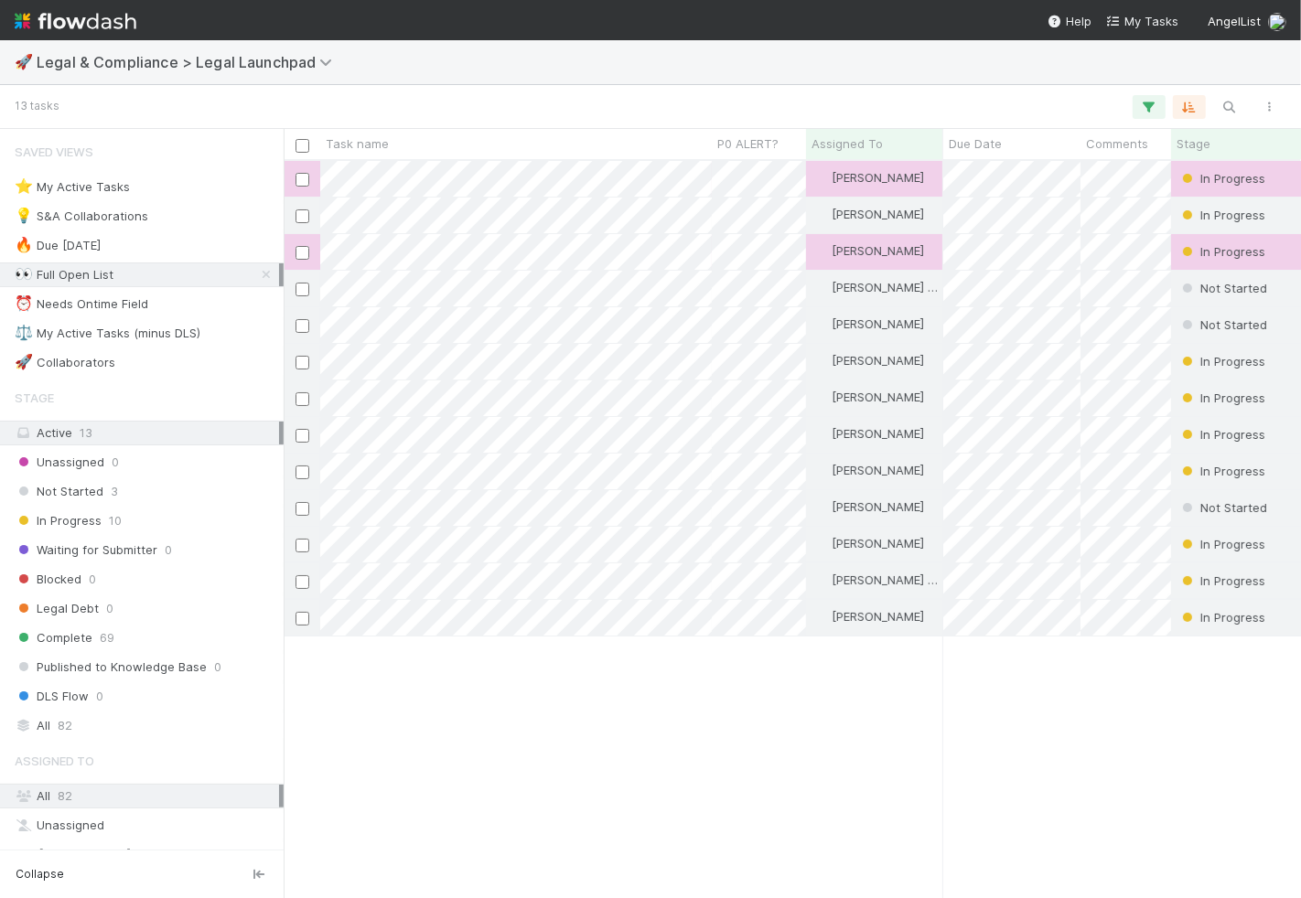
scroll to position [723, 1002]
click at [1231, 111] on icon "button" at bounding box center [1229, 107] width 18 height 16
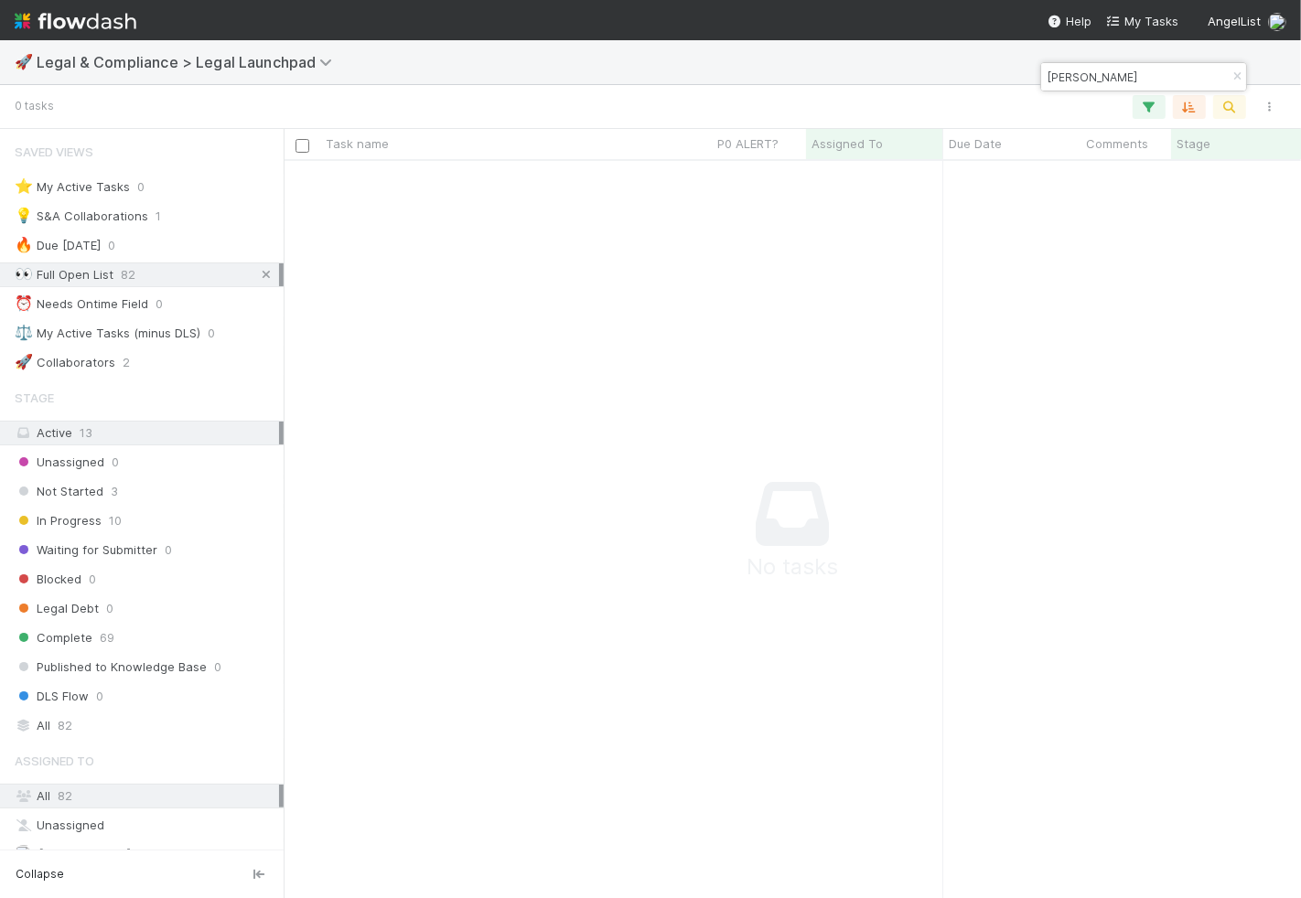
click at [257, 275] on icon at bounding box center [266, 275] width 18 height 12
click at [190, 714] on div "All 82" at bounding box center [147, 725] width 264 height 23
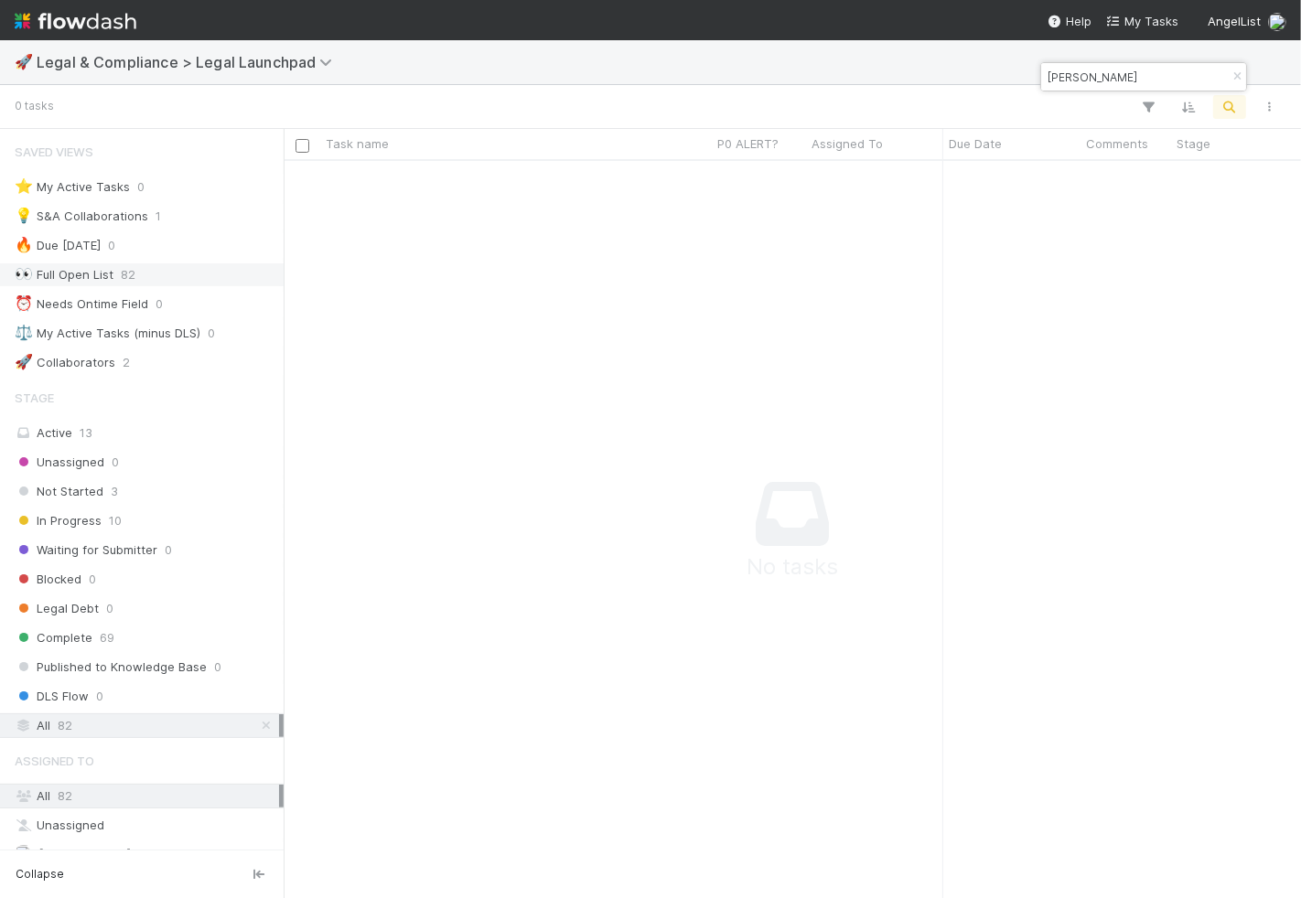
scroll to position [707, 986]
click at [1109, 69] on input "[PERSON_NAME]" at bounding box center [1135, 77] width 183 height 22
type input "josh lee"
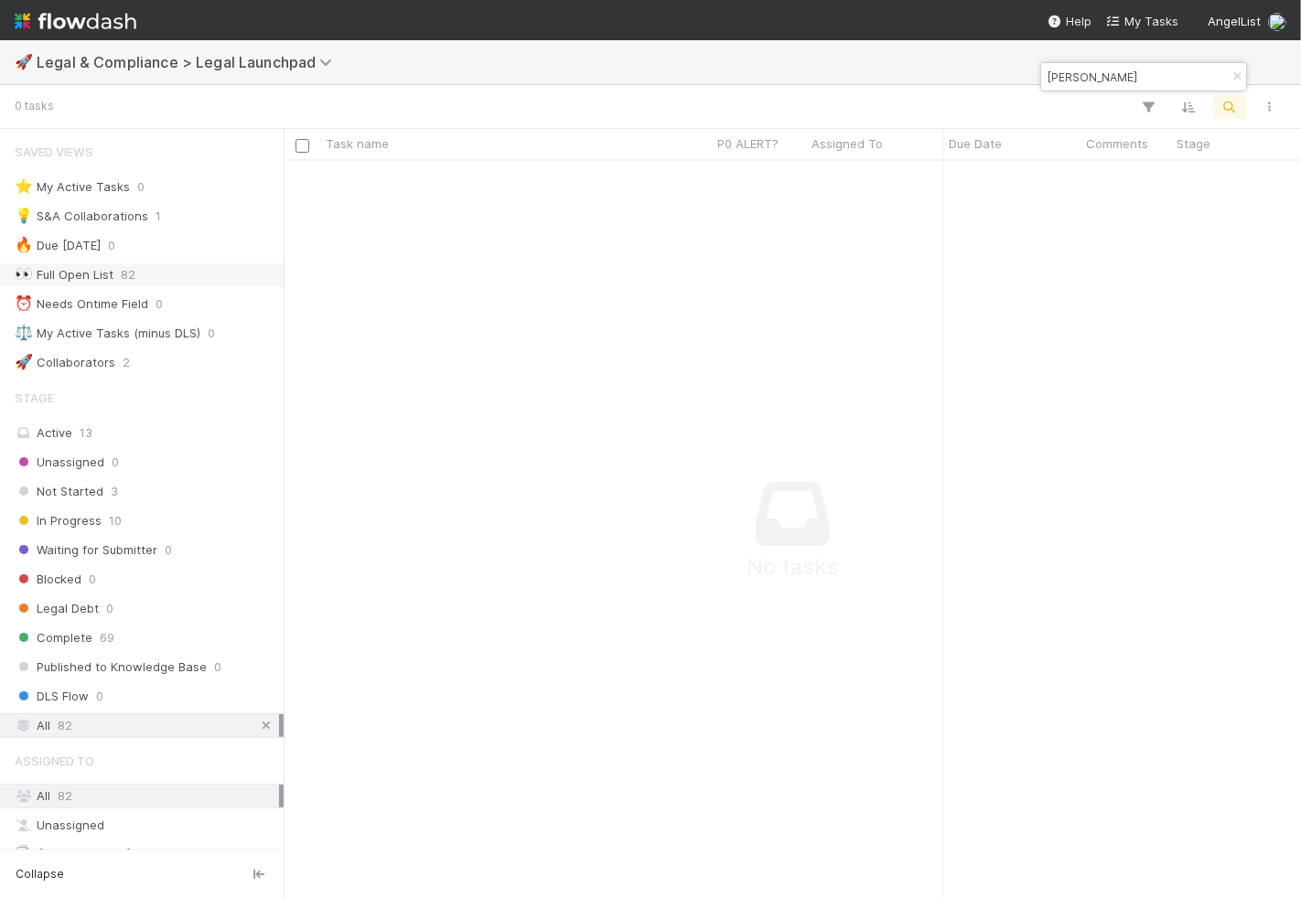
click at [257, 720] on icon at bounding box center [266, 726] width 18 height 12
